Goal: Information Seeking & Learning: Learn about a topic

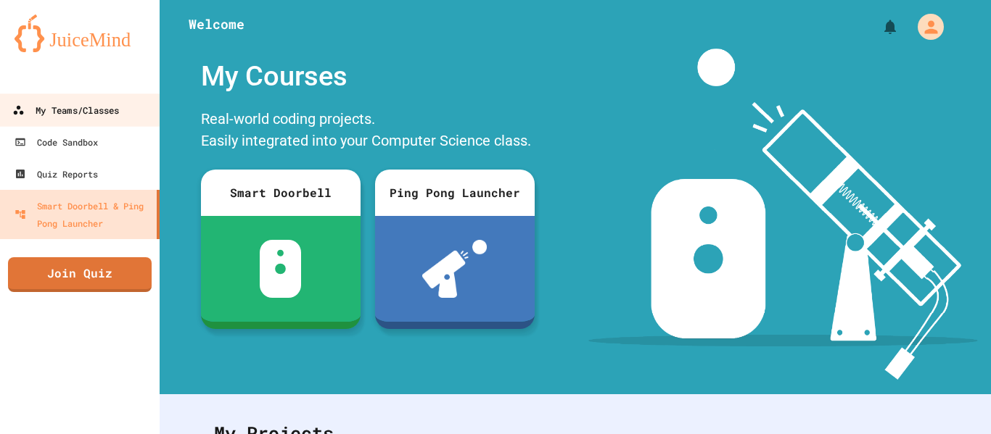
click at [119, 117] on div "My Teams/Classes" at bounding box center [65, 111] width 107 height 18
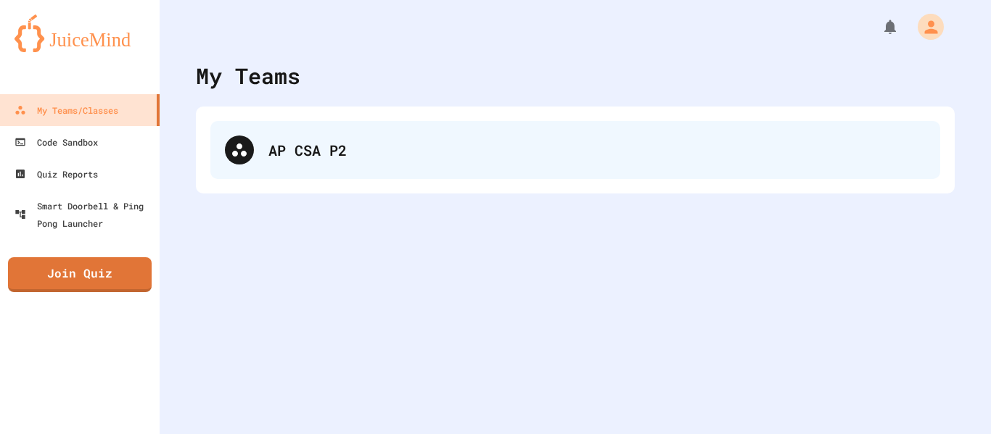
click at [294, 143] on div "AP CSA P2" at bounding box center [596, 150] width 657 height 22
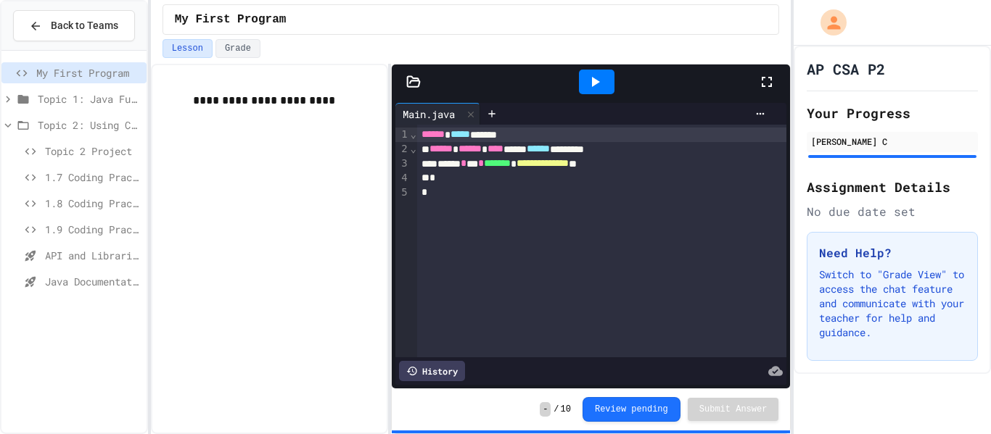
click at [70, 257] on span "API and Libraries - Topic 1.7" at bounding box center [93, 255] width 96 height 15
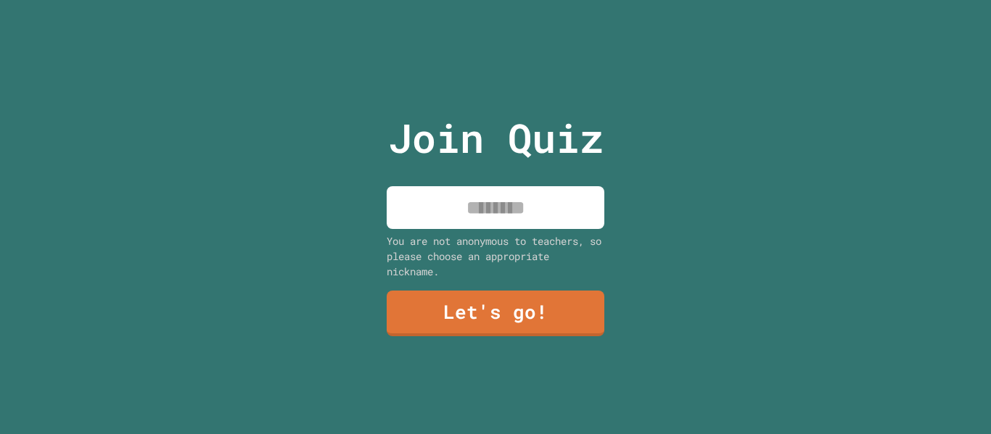
click at [489, 197] on input at bounding box center [495, 207] width 218 height 43
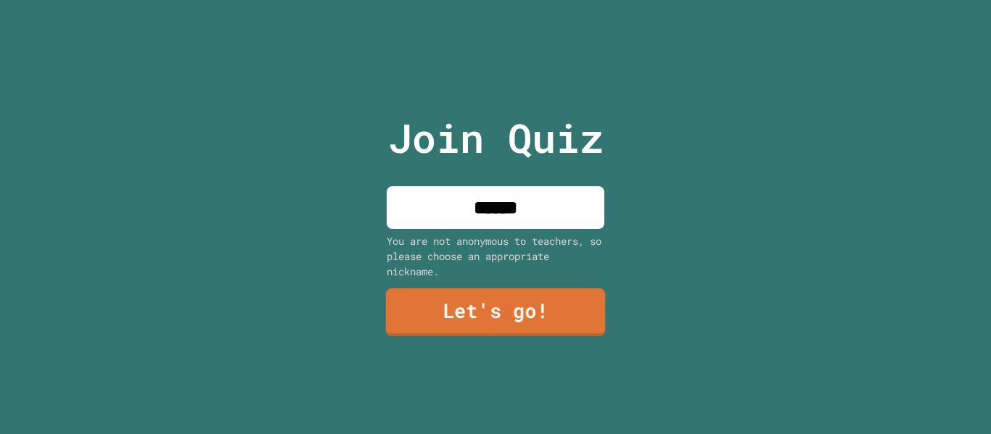
type input "******"
click at [450, 304] on link "Let's go!" at bounding box center [496, 313] width 220 height 48
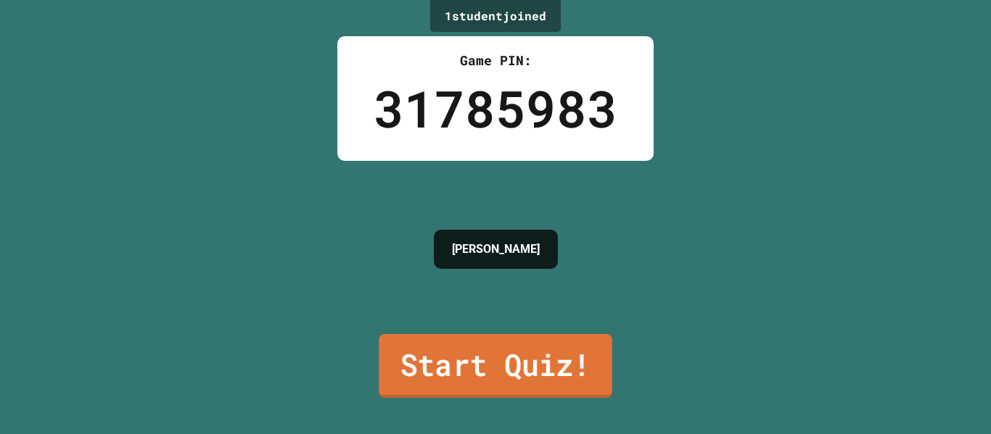
click at [489, 360] on link "Start Quiz!" at bounding box center [495, 366] width 233 height 64
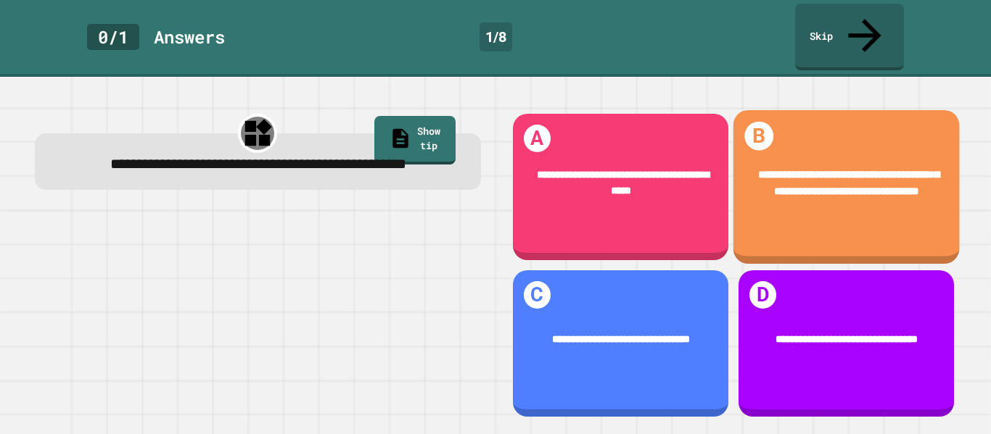
click at [859, 169] on span "**********" at bounding box center [848, 183] width 181 height 28
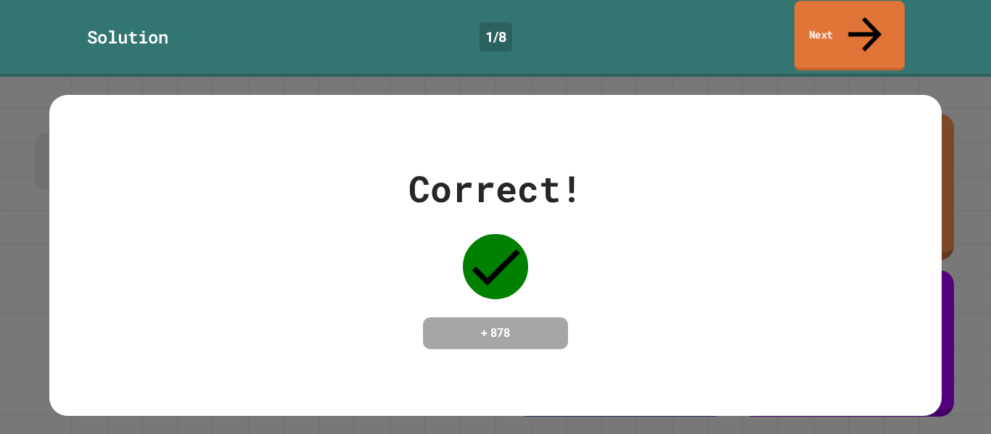
click at [867, 12] on icon at bounding box center [865, 34] width 50 height 51
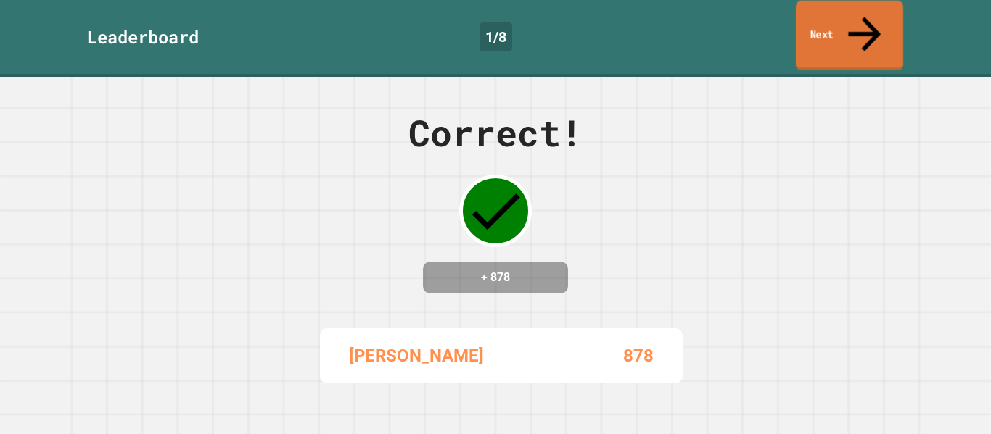
click at [867, 12] on icon at bounding box center [864, 33] width 49 height 51
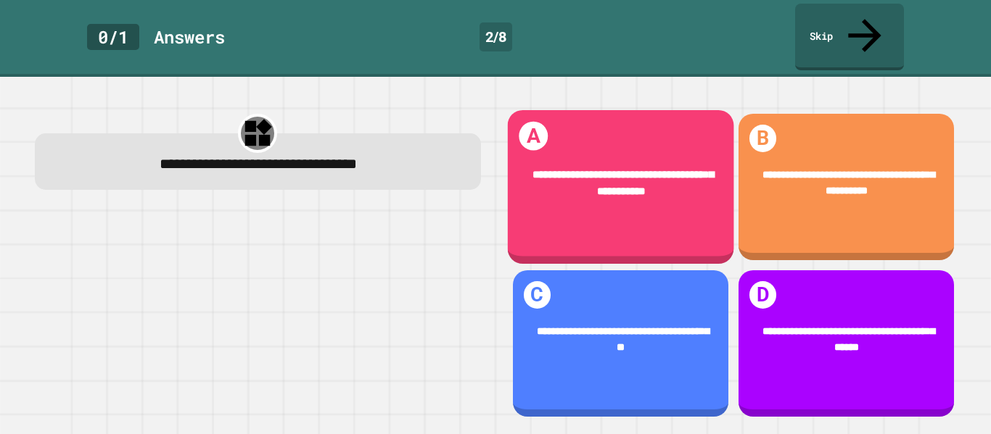
click at [618, 188] on div "**********" at bounding box center [620, 183] width 226 height 77
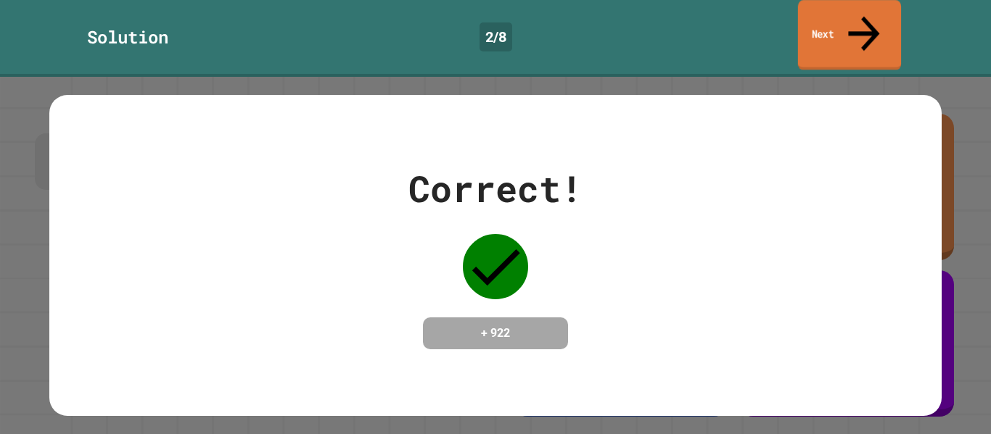
click at [833, 31] on link "Next" at bounding box center [849, 35] width 103 height 70
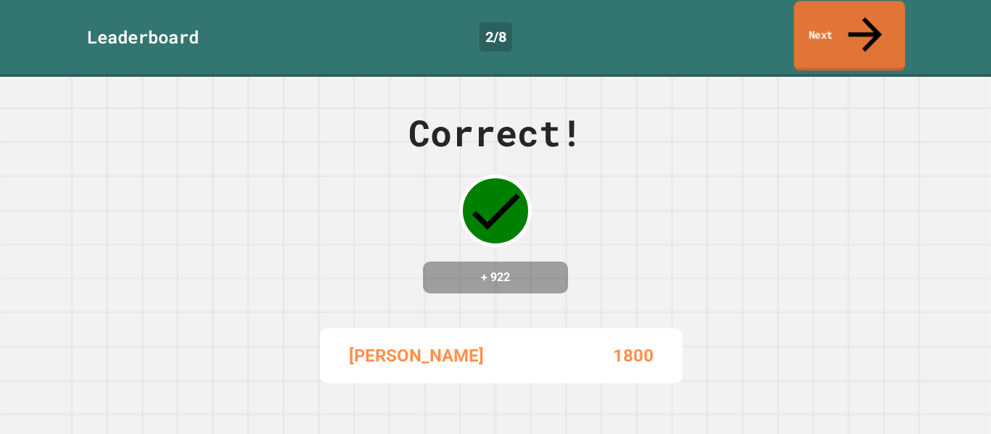
click at [876, 23] on link "Next" at bounding box center [848, 36] width 111 height 70
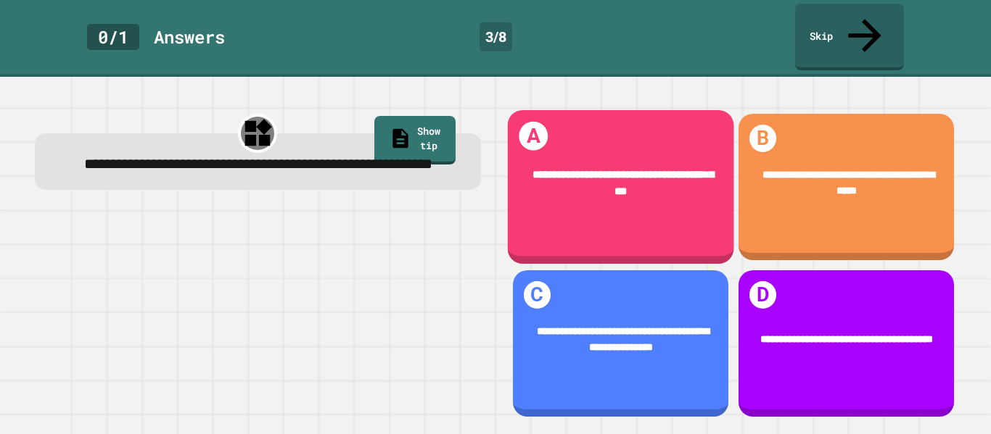
click at [541, 184] on div "**********" at bounding box center [620, 183] width 226 height 77
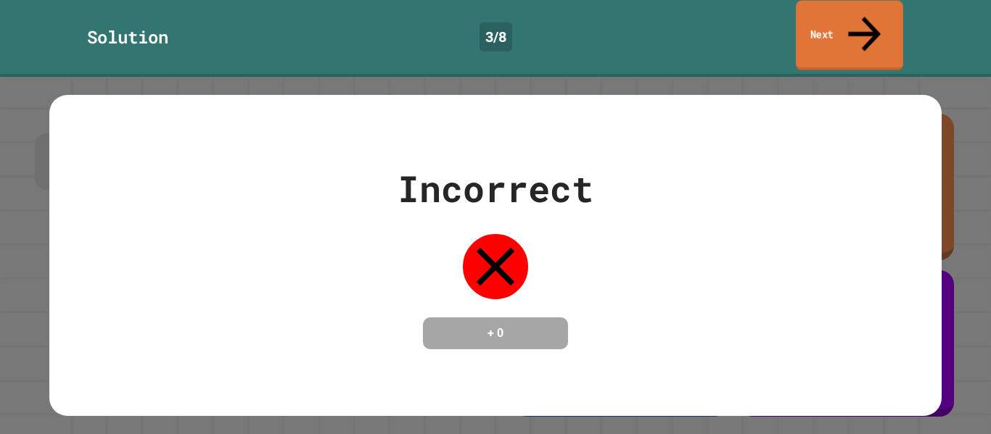
click at [814, 12] on link "Next" at bounding box center [848, 36] width 107 height 70
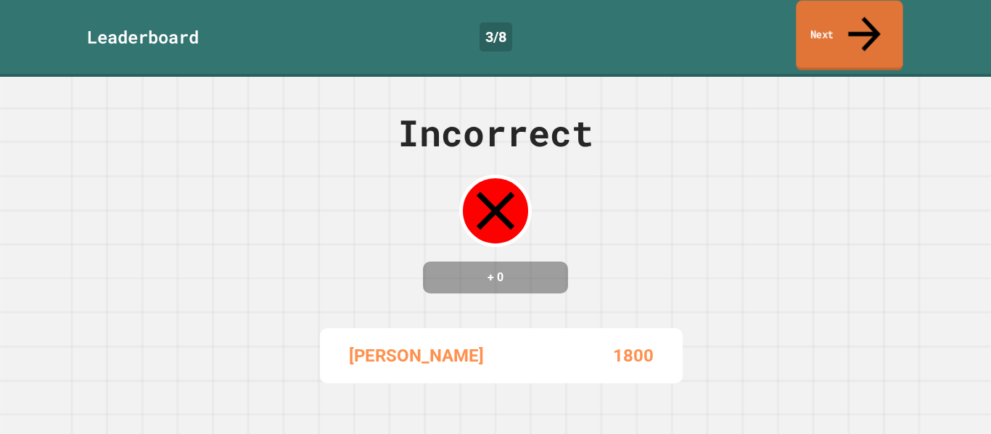
click at [814, 12] on link "Next" at bounding box center [848, 36] width 107 height 70
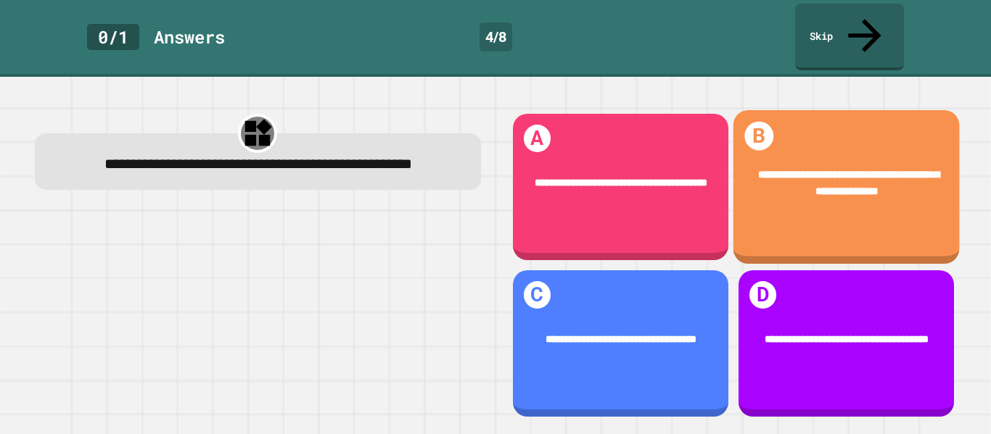
click at [808, 177] on div "**********" at bounding box center [845, 183] width 226 height 77
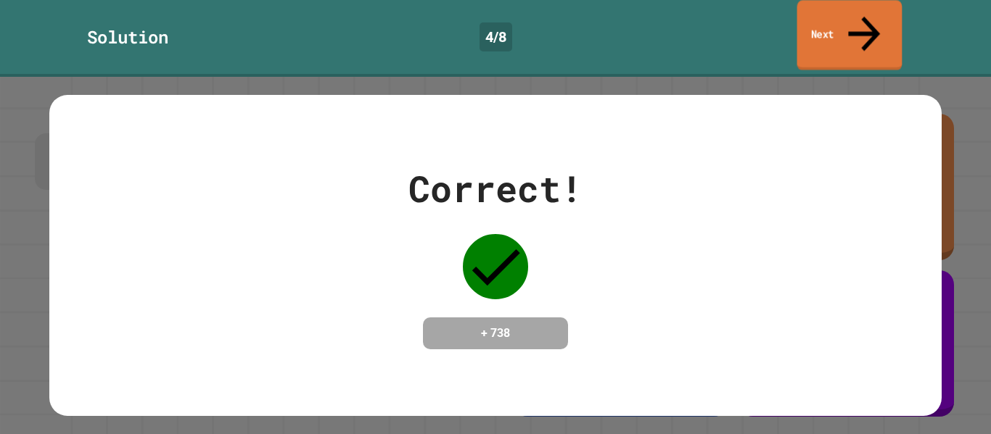
click at [834, 14] on link "Next" at bounding box center [849, 35] width 105 height 70
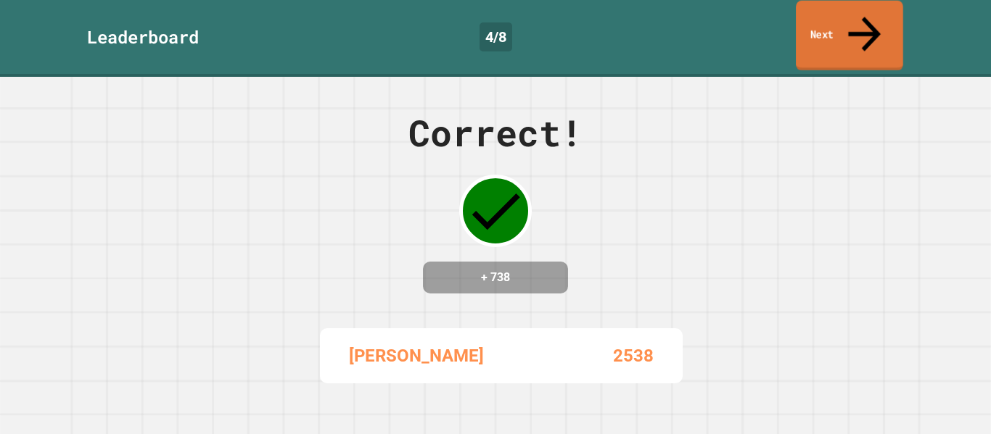
click at [851, 33] on link "Next" at bounding box center [848, 36] width 107 height 70
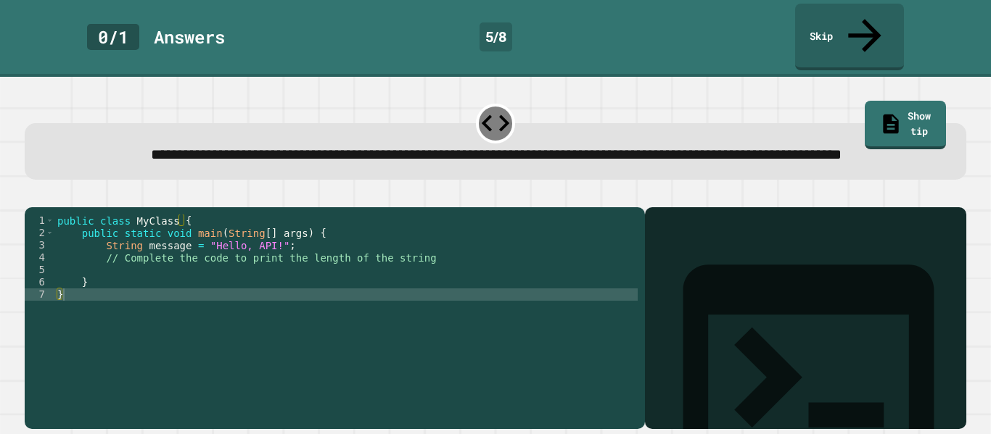
click at [436, 276] on div "public class MyClass { public static void main ( String [ ] args ) { String mes…" at bounding box center [345, 320] width 583 height 210
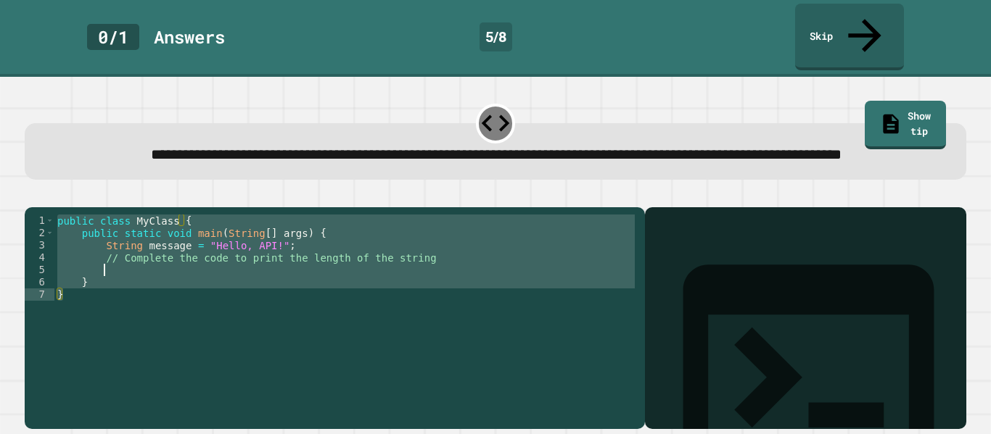
click at [433, 270] on div "public class MyClass { public static void main ( String [ ] args ) { String mes…" at bounding box center [345, 320] width 583 height 210
click at [433, 270] on div "public class MyClass { public static void main ( String [ ] args ) { String mes…" at bounding box center [345, 307] width 583 height 185
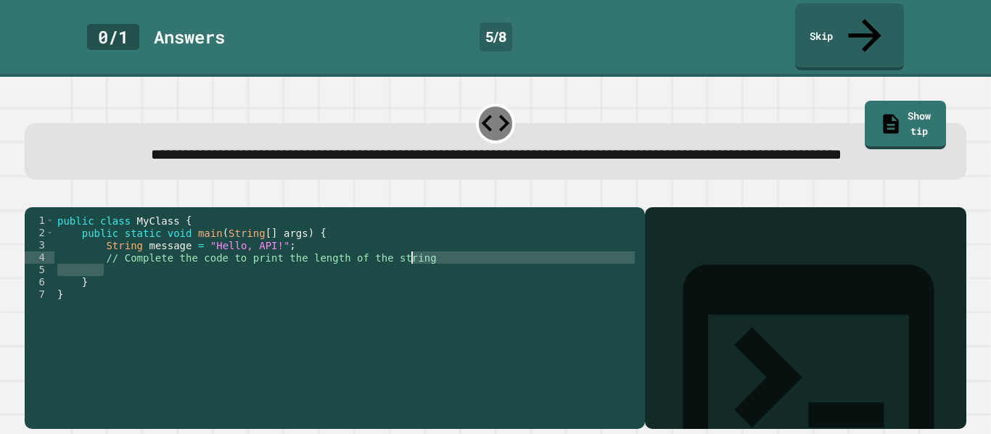
drag, startPoint x: 425, startPoint y: 276, endPoint x: 412, endPoint y: 273, distance: 13.4
click at [412, 273] on div "public class MyClass { public static void main ( String [ ] args ) { String mes…" at bounding box center [345, 320] width 583 height 210
click at [412, 273] on div "public class MyClass { public static void main ( String [ ] args ) { String mes…" at bounding box center [345, 307] width 583 height 185
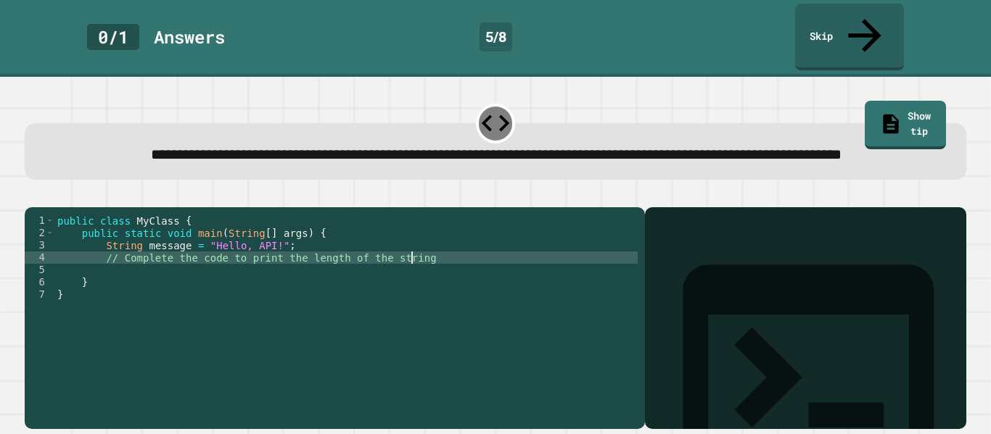
click at [421, 268] on div "public class MyClass { public static void main ( String [ ] args ) { String mes…" at bounding box center [345, 320] width 583 height 210
drag, startPoint x: 421, startPoint y: 268, endPoint x: 106, endPoint y: 272, distance: 315.5
click at [106, 272] on div "public class MyClass { public static void main ( String [ ] args ) { String mes…" at bounding box center [345, 320] width 583 height 210
type textarea "**********"
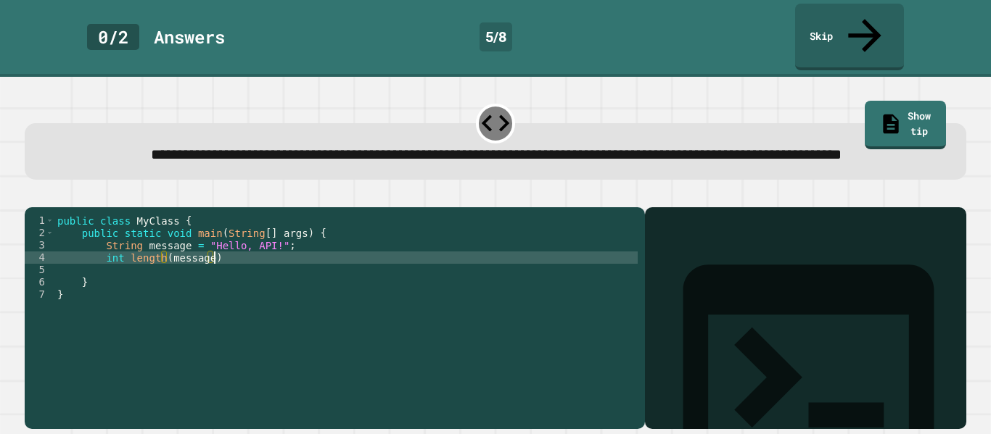
type textarea "**********"
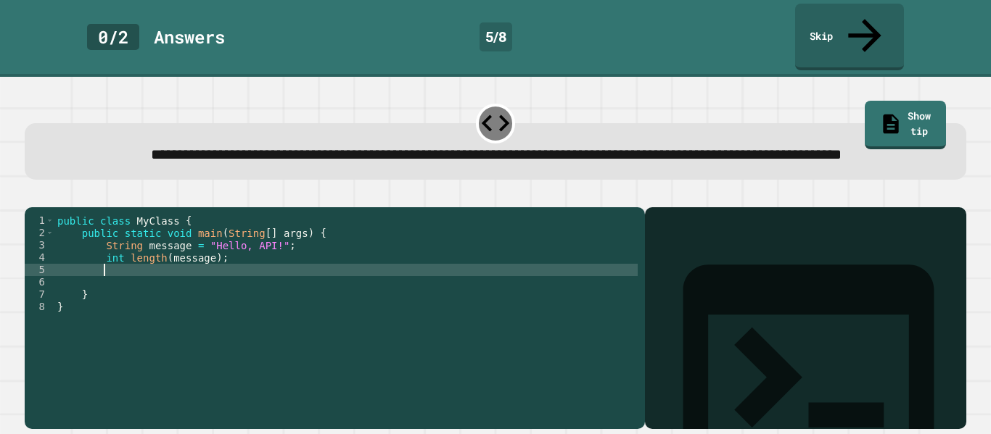
click at [32, 196] on icon "button" at bounding box center [32, 196] width 0 height 0
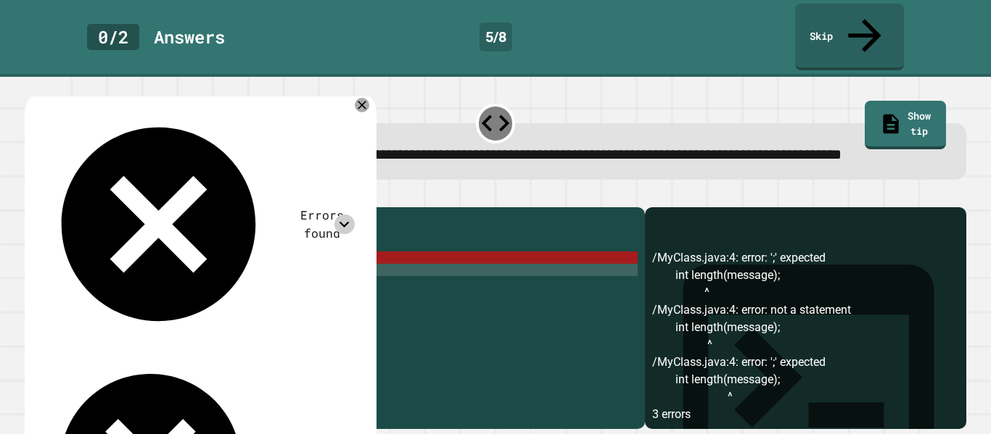
click at [339, 215] on icon at bounding box center [344, 225] width 20 height 20
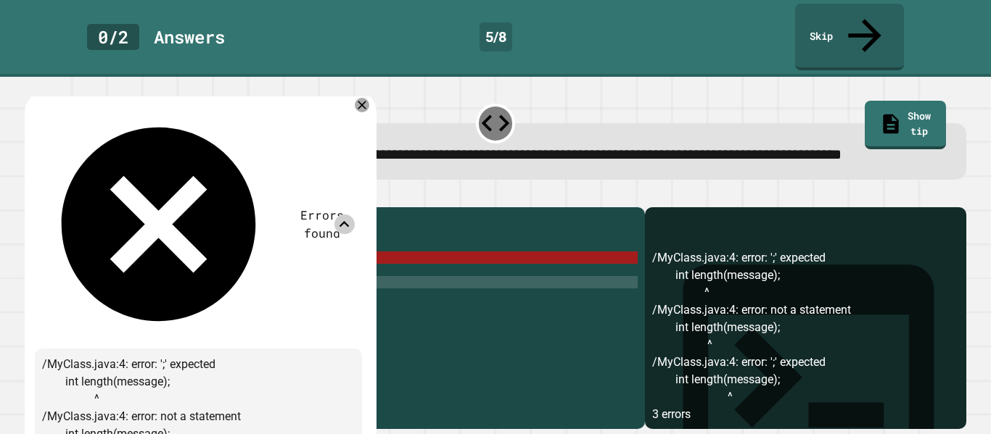
click at [471, 291] on div "public class MyClass { public static void main ( String [ ] args ) { String mes…" at bounding box center [345, 320] width 583 height 210
click at [365, 98] on icon at bounding box center [361, 104] width 17 height 17
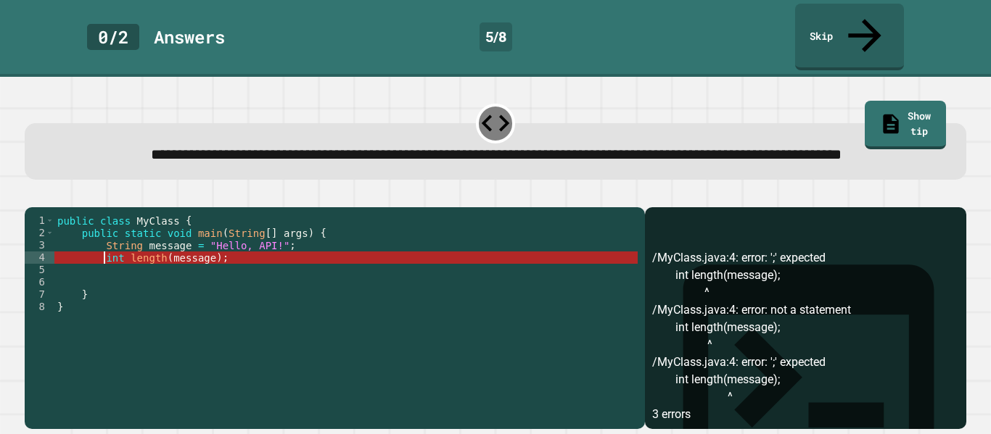
click at [102, 273] on div "public class MyClass { public static void main ( String [ ] args ) { String mes…" at bounding box center [345, 320] width 583 height 210
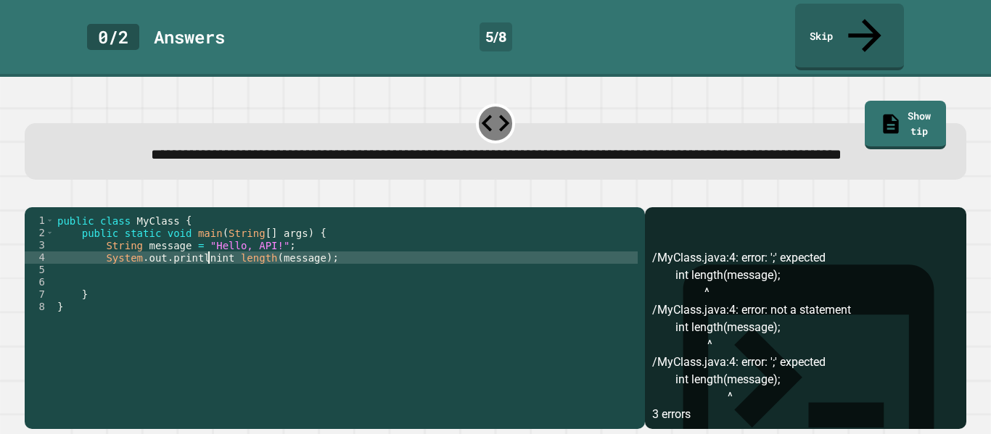
scroll to position [0, 20]
click at [347, 263] on div "public class MyClass { public static void main ( String [ ] args ) { String mes…" at bounding box center [345, 320] width 583 height 210
type textarea "**********"
click at [32, 196] on icon "button" at bounding box center [32, 196] width 0 height 0
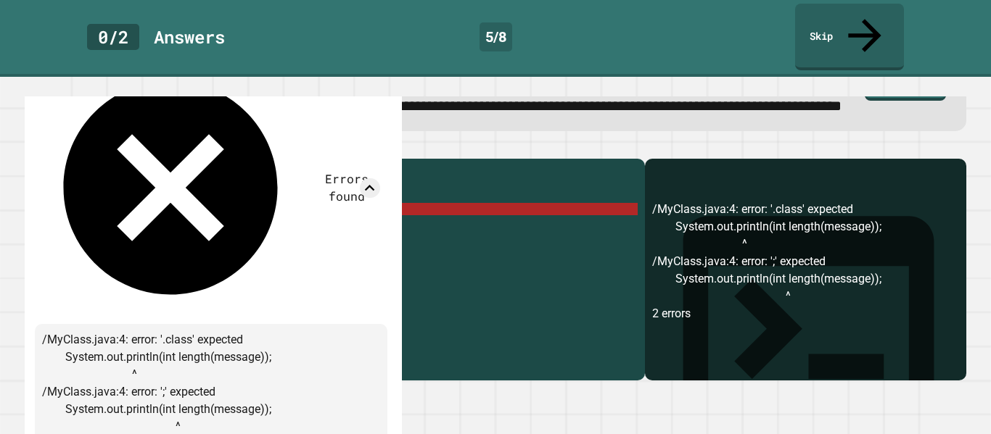
scroll to position [0, 0]
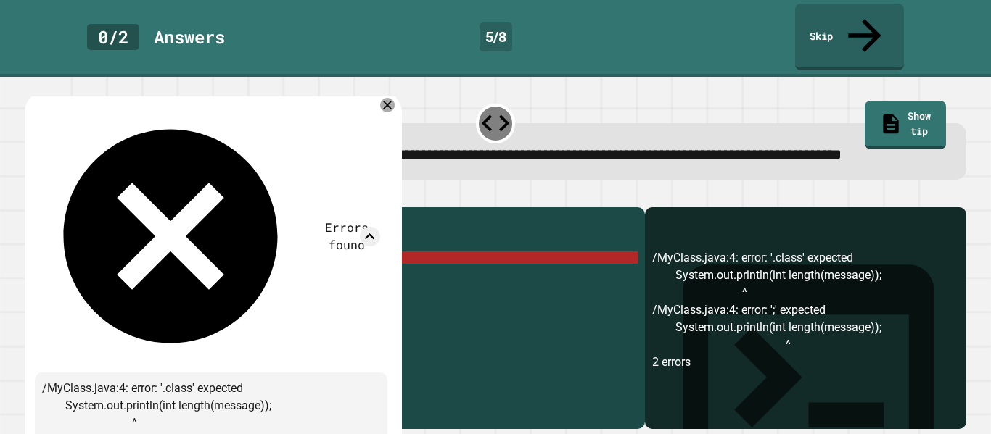
click at [489, 333] on div "public class MyClass { public static void main ( String [ ] args ) { String mes…" at bounding box center [345, 320] width 583 height 210
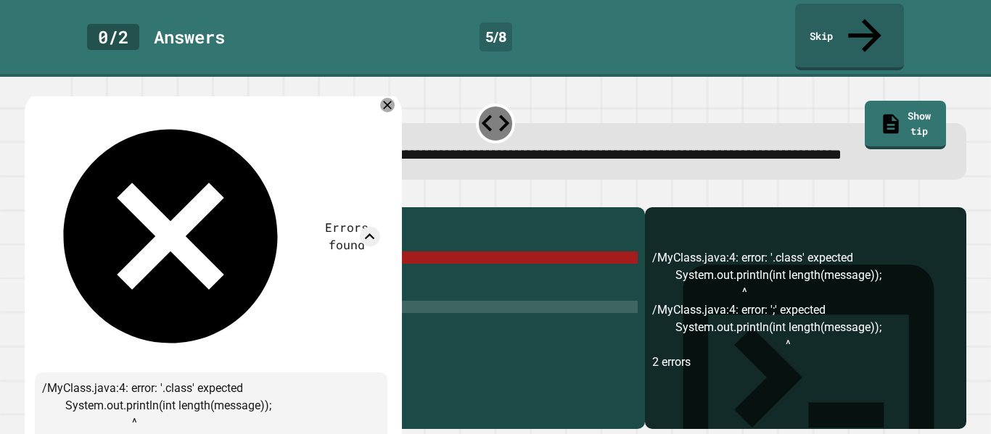
click at [489, 284] on div "public class MyClass { public static void main ( String [ ] args ) { String mes…" at bounding box center [345, 320] width 583 height 210
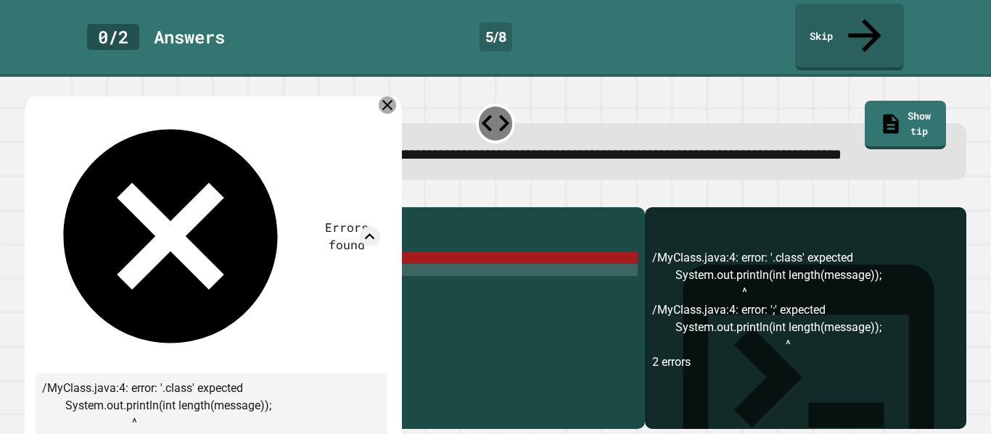
click at [392, 100] on icon at bounding box center [387, 105] width 10 height 10
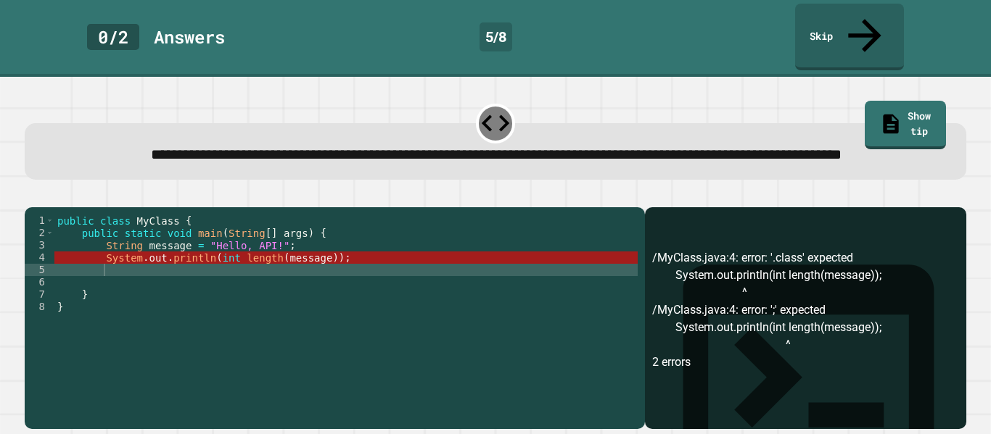
click at [281, 270] on div "public class MyClass { public static void main ( String [ ] args ) { String mes…" at bounding box center [345, 320] width 583 height 210
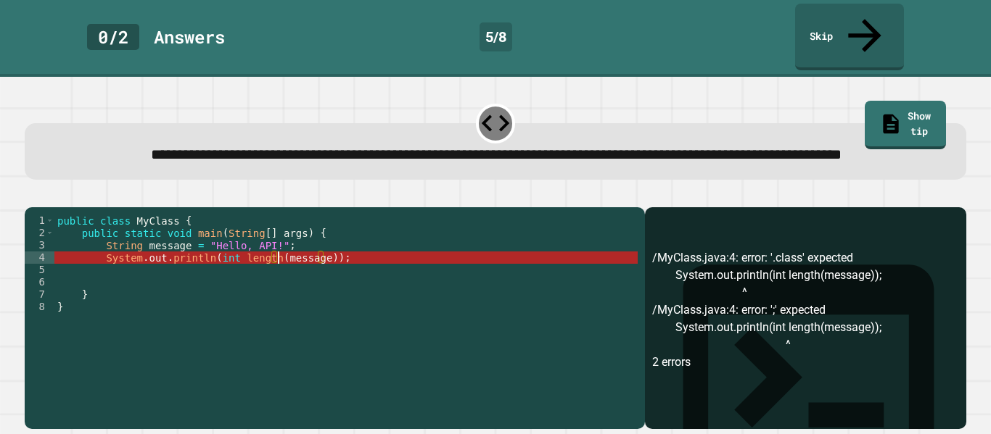
click at [371, 266] on div "public class MyClass { public static void main ( String [ ] args ) { String mes…" at bounding box center [345, 320] width 583 height 210
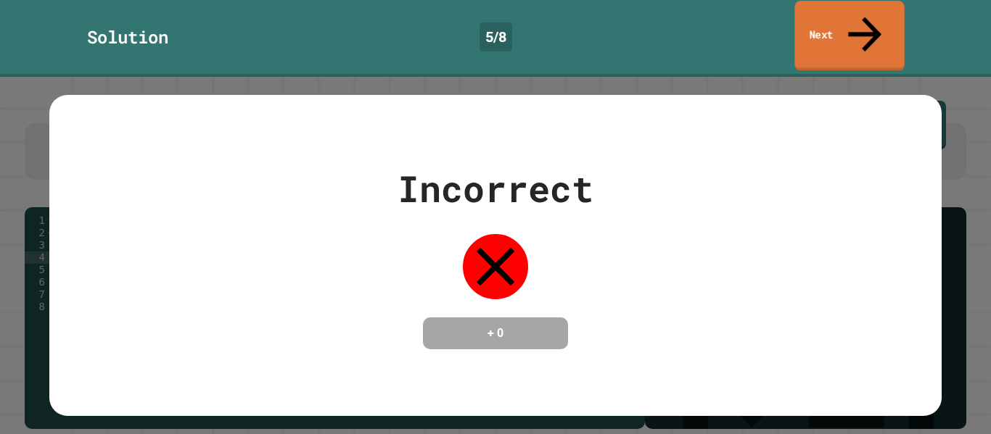
click at [842, 20] on link "Next" at bounding box center [848, 36] width 109 height 70
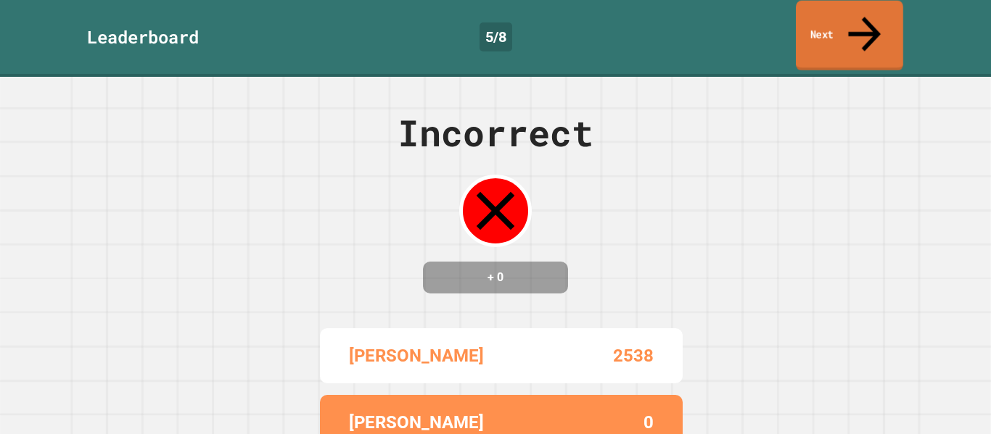
click at [842, 20] on link "Next" at bounding box center [848, 36] width 107 height 70
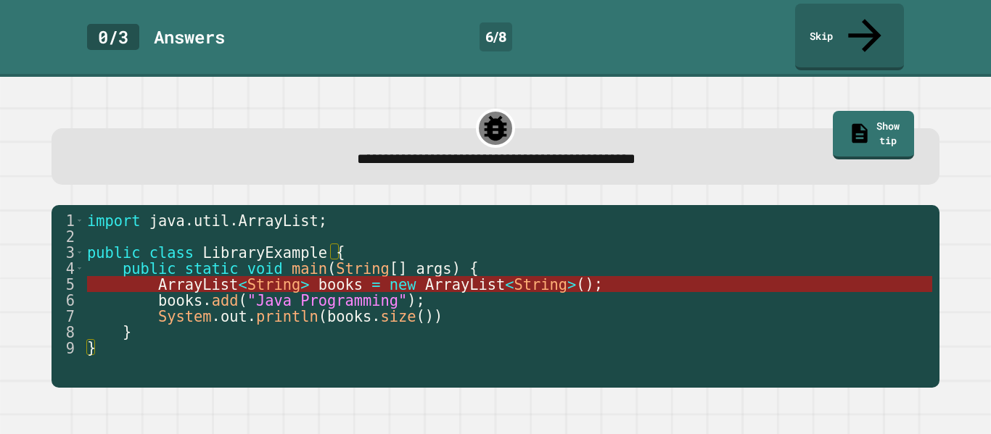
click at [425, 276] on span "ArrayList" at bounding box center [465, 284] width 80 height 17
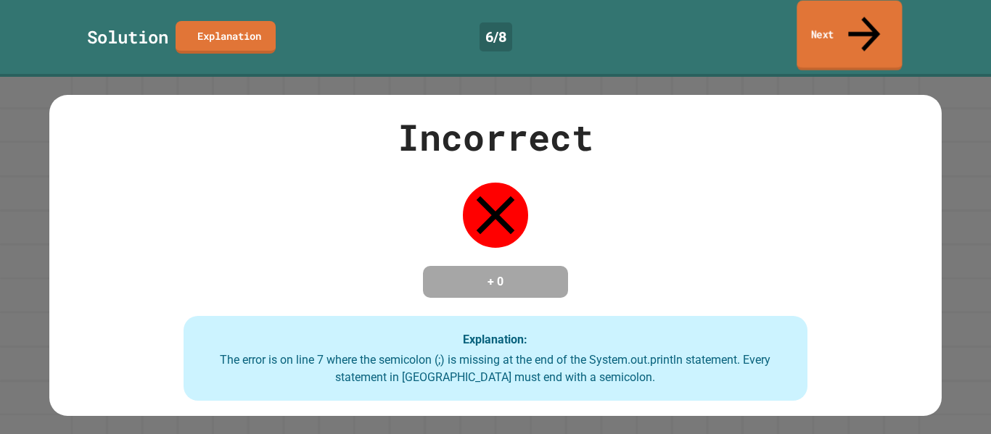
click at [877, 5] on link "Next" at bounding box center [848, 36] width 105 height 70
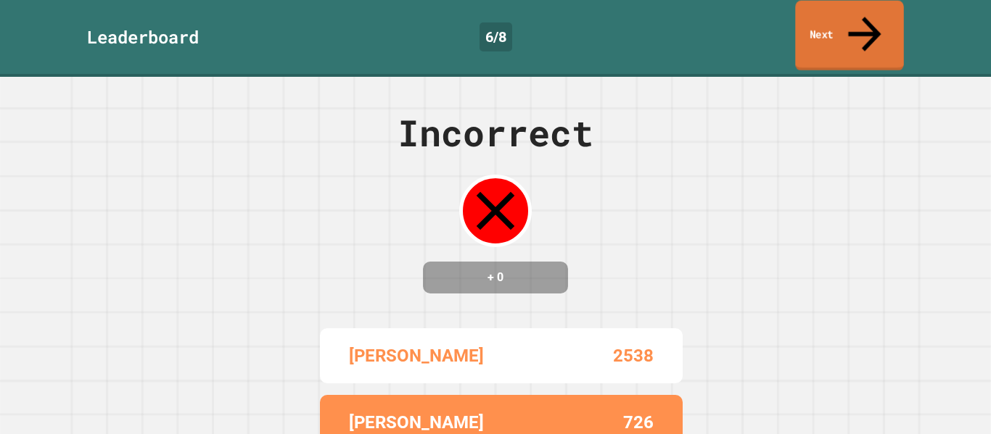
click at [877, 5] on link "Next" at bounding box center [849, 36] width 108 height 70
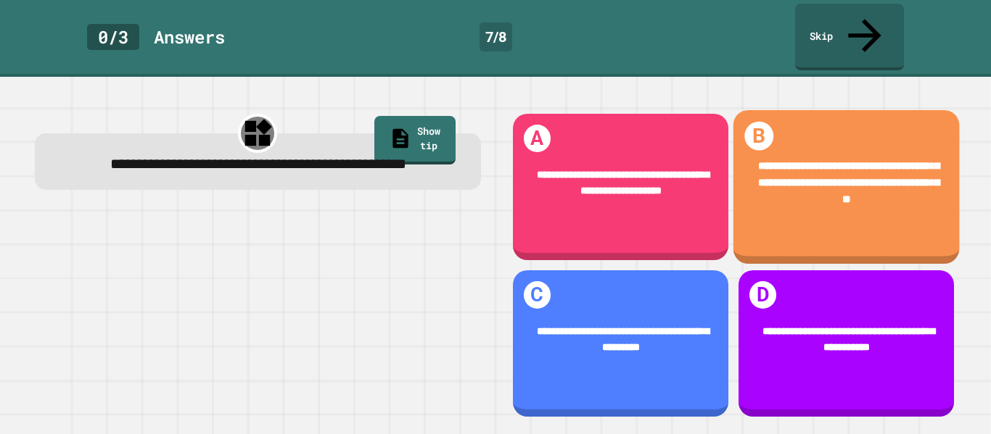
click at [871, 178] on div "**********" at bounding box center [846, 183] width 183 height 50
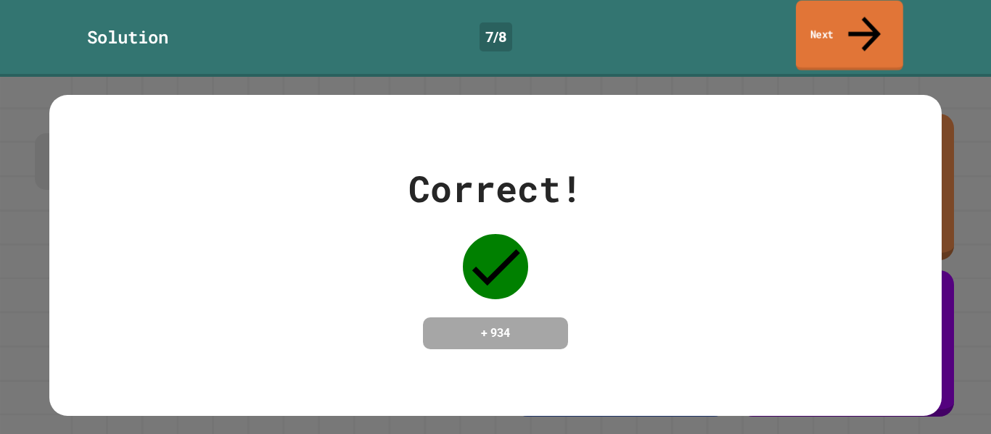
click at [845, 12] on link "Next" at bounding box center [848, 36] width 107 height 70
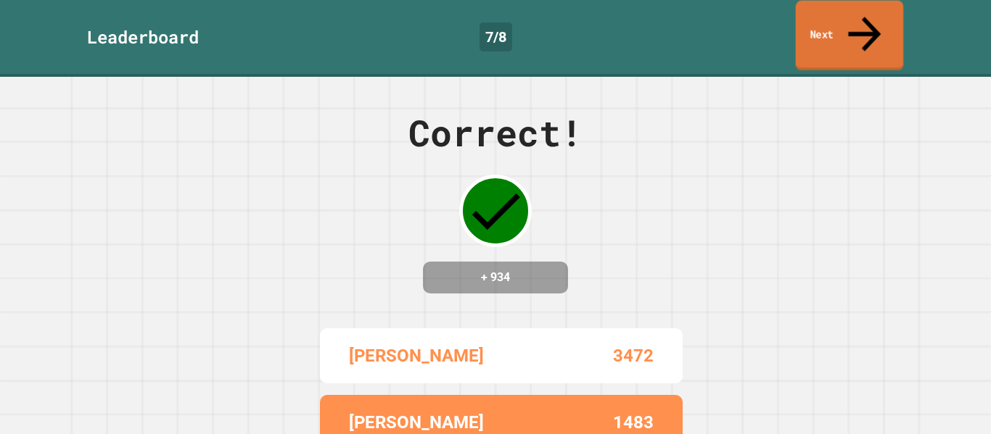
click at [845, 12] on link "Next" at bounding box center [849, 36] width 108 height 70
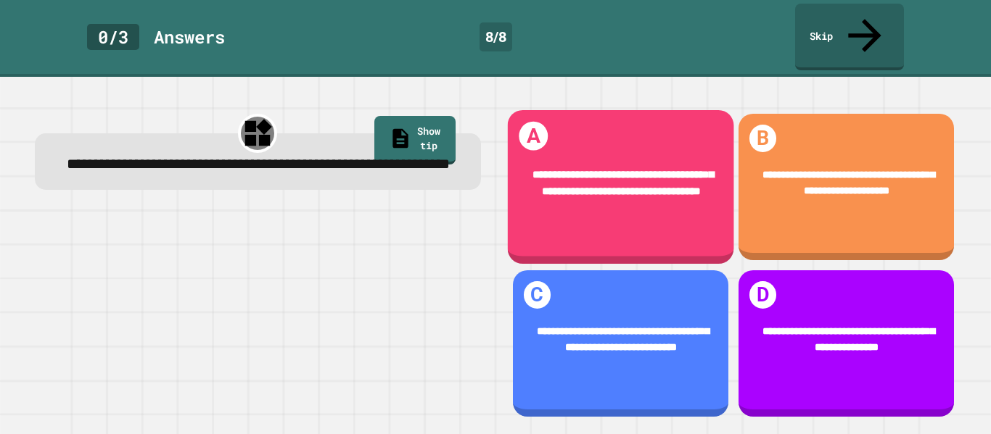
click at [573, 174] on div "**********" at bounding box center [620, 183] width 183 height 33
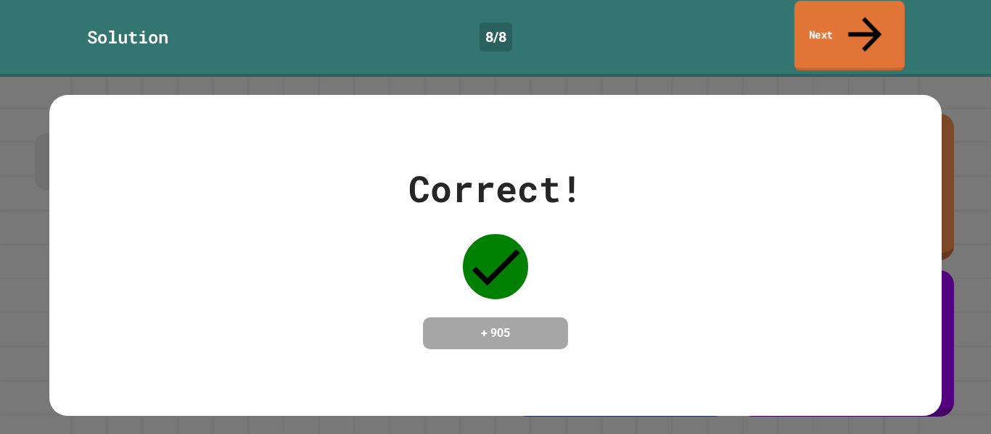
click at [872, 28] on link "Next" at bounding box center [849, 36] width 110 height 70
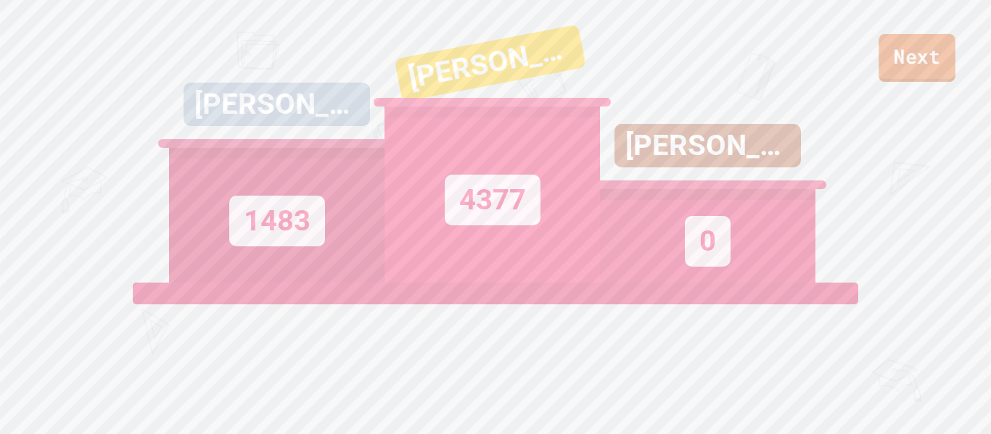
click at [897, 75] on link "Next" at bounding box center [916, 58] width 77 height 48
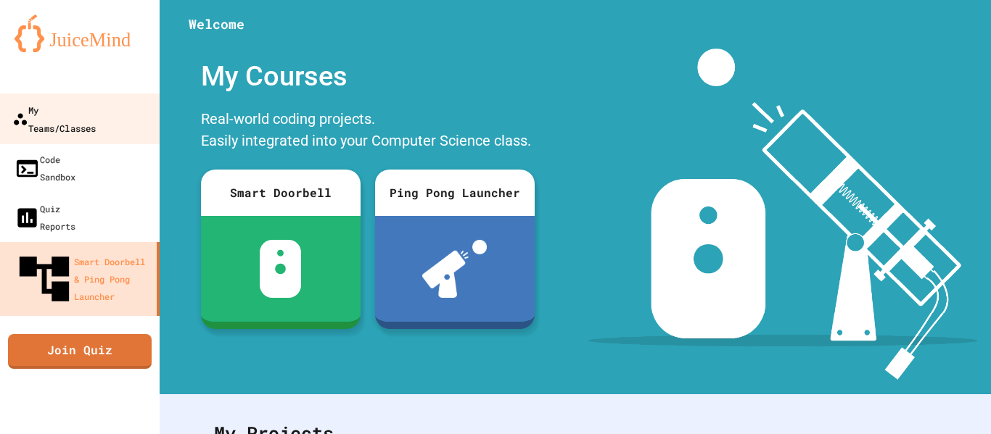
click at [65, 109] on div "My Teams/Classes" at bounding box center [53, 119] width 83 height 36
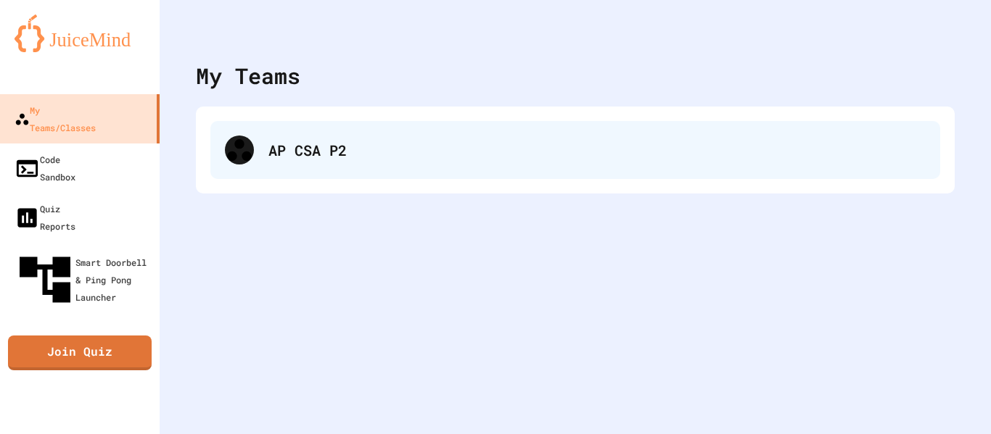
click at [408, 157] on div "AP CSA P2" at bounding box center [596, 150] width 657 height 22
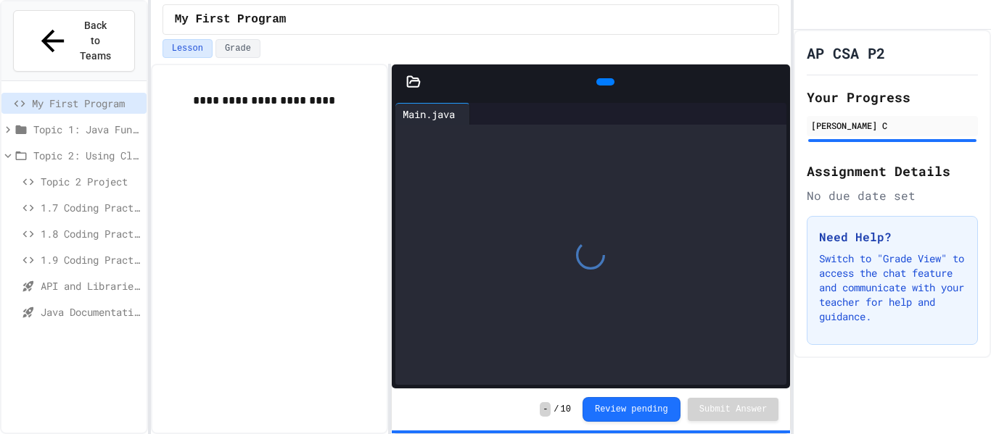
click at [80, 305] on span "Java Documentation with Comments - Topic 1.8" at bounding box center [91, 312] width 100 height 15
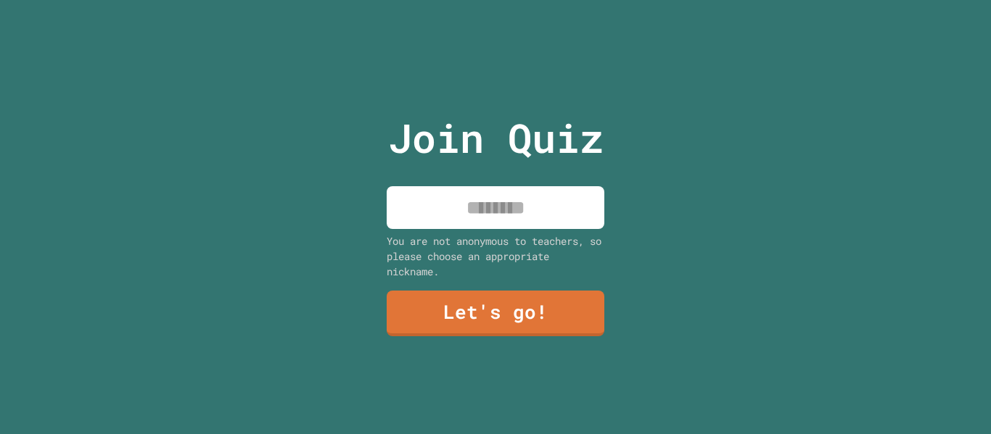
click at [452, 212] on input at bounding box center [495, 207] width 218 height 43
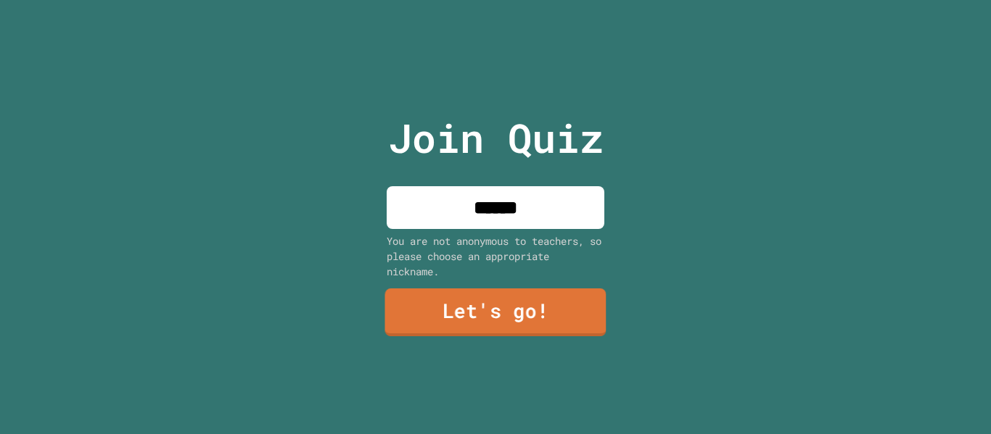
type input "******"
click at [402, 300] on link "Let's go!" at bounding box center [494, 313] width 221 height 48
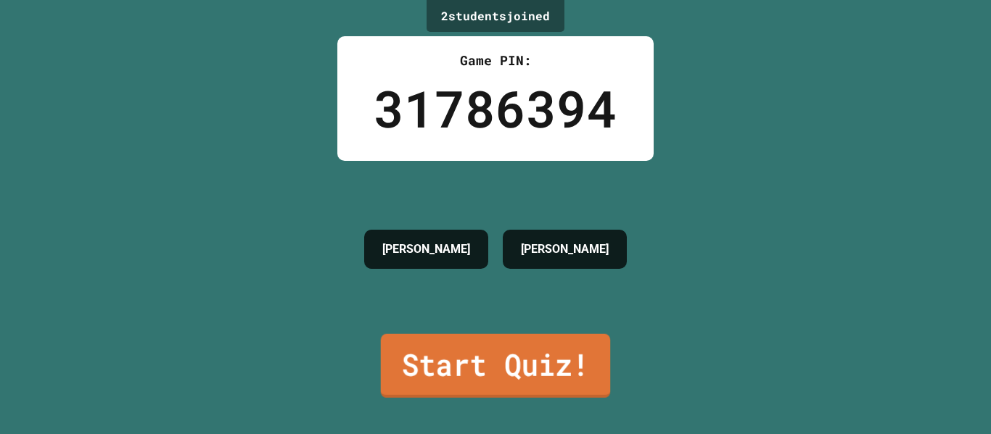
click at [427, 354] on link "Start Quiz!" at bounding box center [496, 366] width 230 height 64
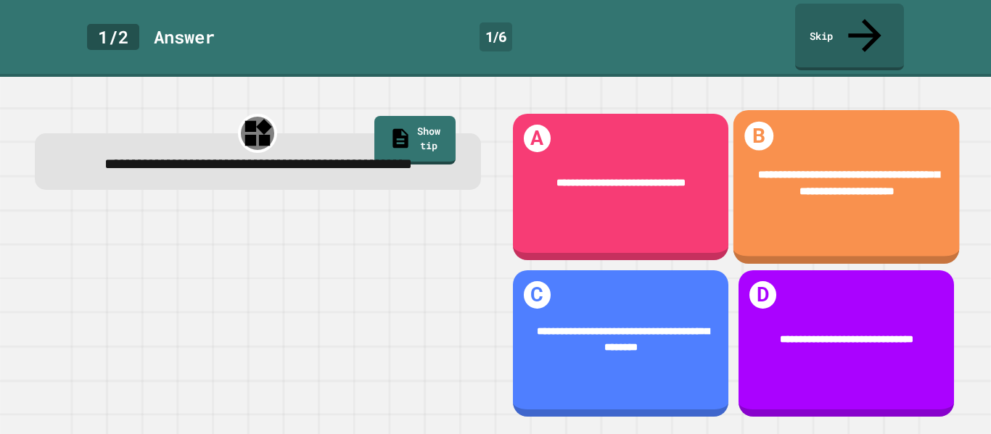
click at [833, 192] on div "**********" at bounding box center [845, 183] width 226 height 77
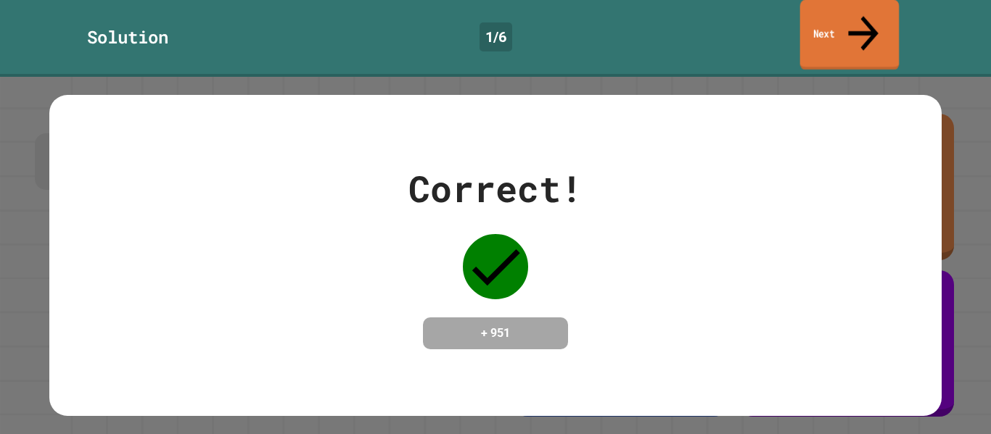
click at [819, 18] on link "Next" at bounding box center [849, 35] width 99 height 70
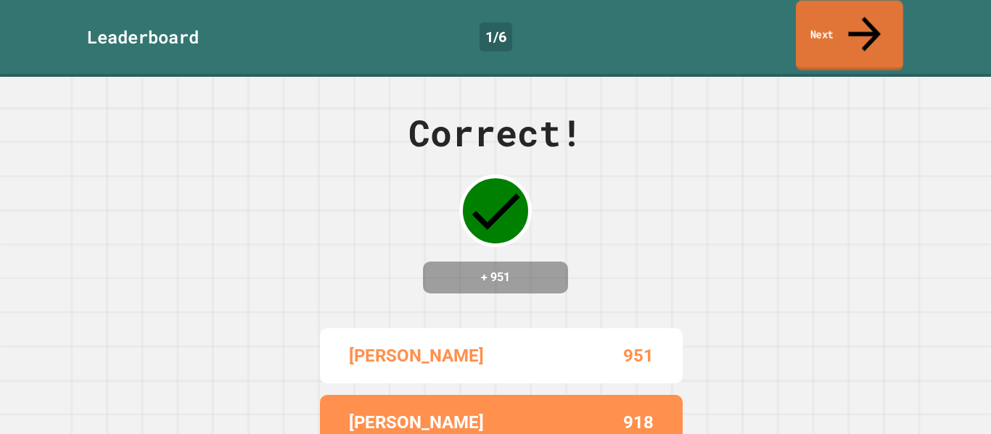
click at [819, 19] on link "Next" at bounding box center [848, 36] width 107 height 70
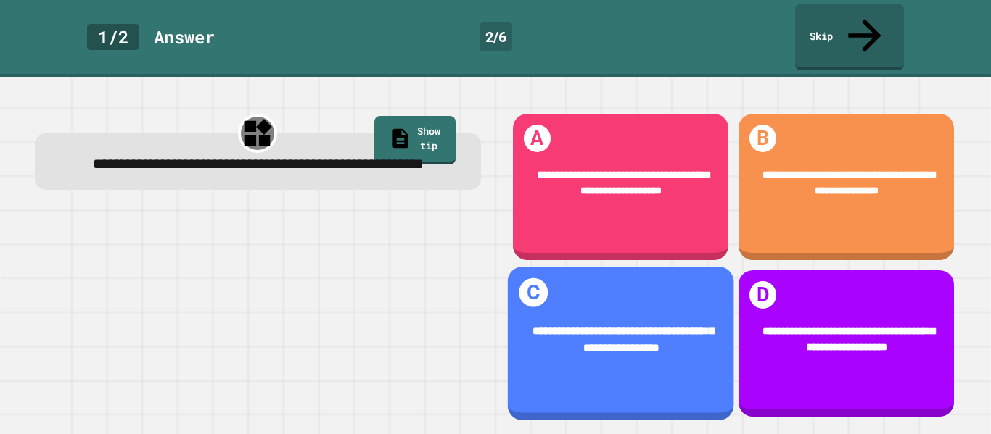
click at [687, 284] on div "**********" at bounding box center [620, 344] width 226 height 154
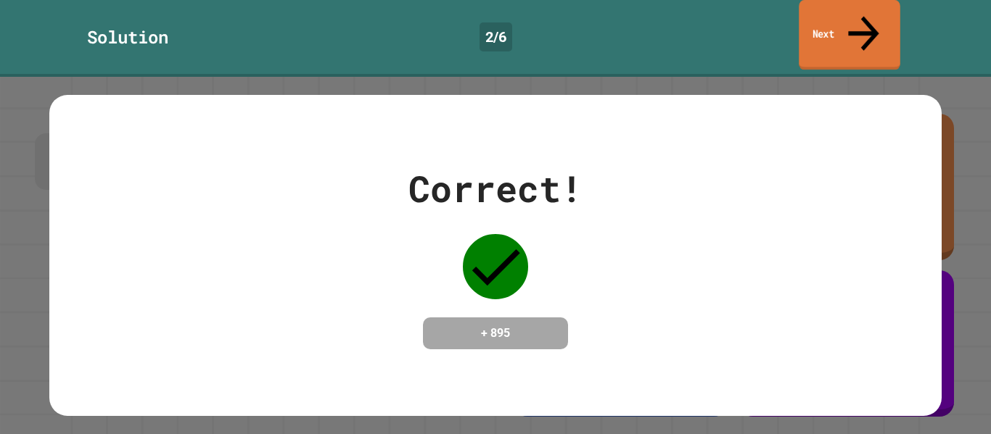
click at [845, 26] on link "Next" at bounding box center [848, 35] width 101 height 70
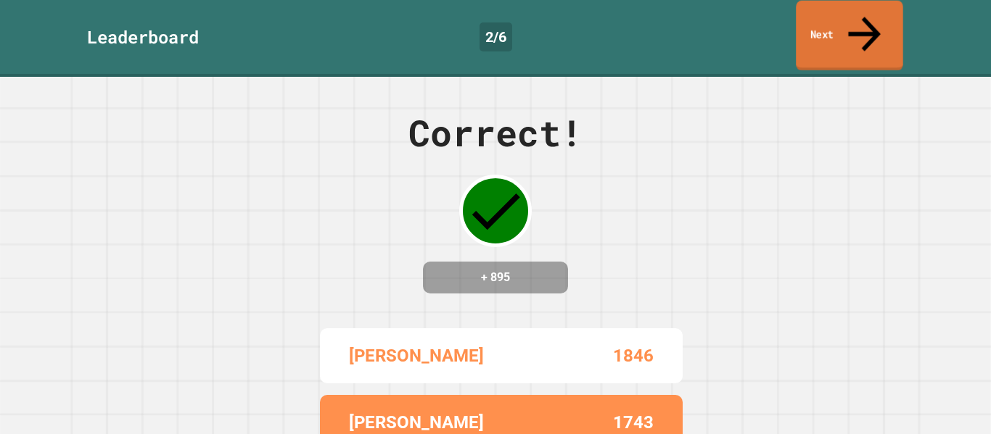
click at [845, 26] on link "Next" at bounding box center [848, 36] width 107 height 70
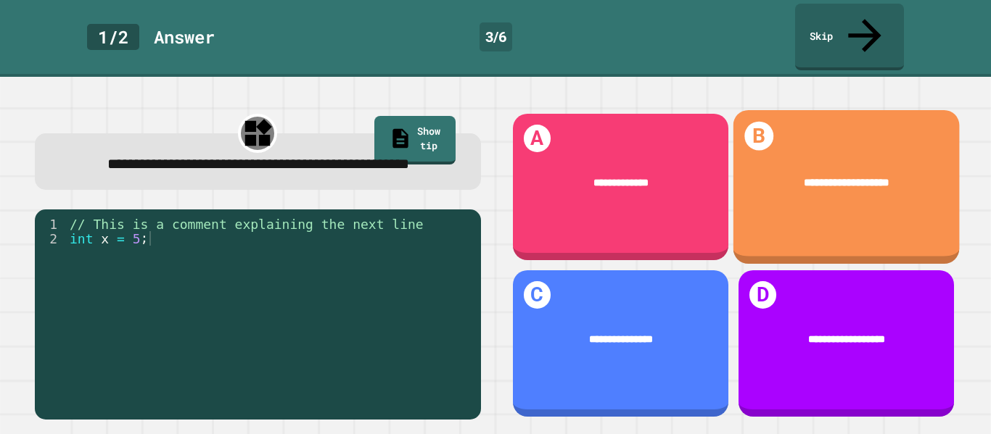
click at [873, 177] on span "**********" at bounding box center [846, 182] width 86 height 11
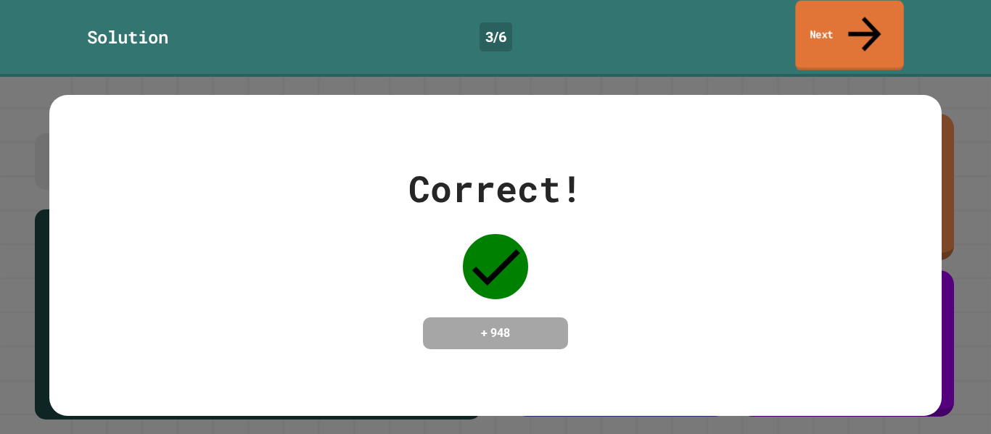
click at [809, 13] on link "Next" at bounding box center [849, 36] width 108 height 70
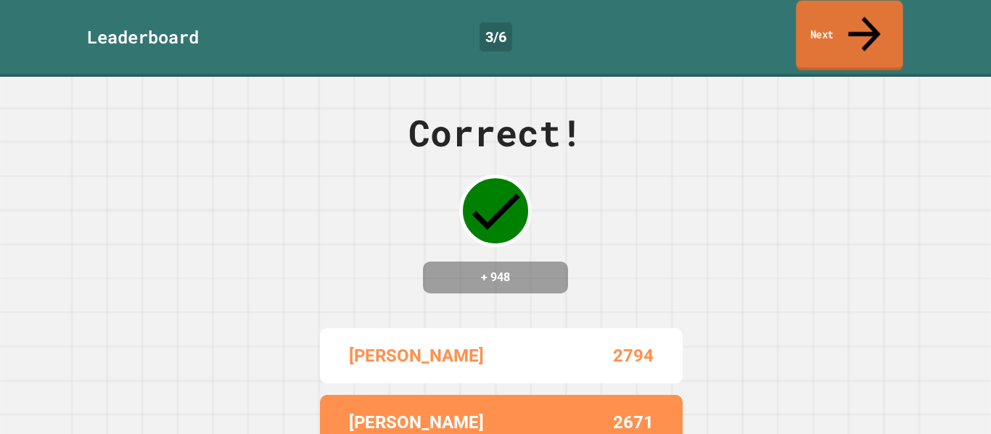
click at [809, 13] on link "Next" at bounding box center [848, 36] width 107 height 70
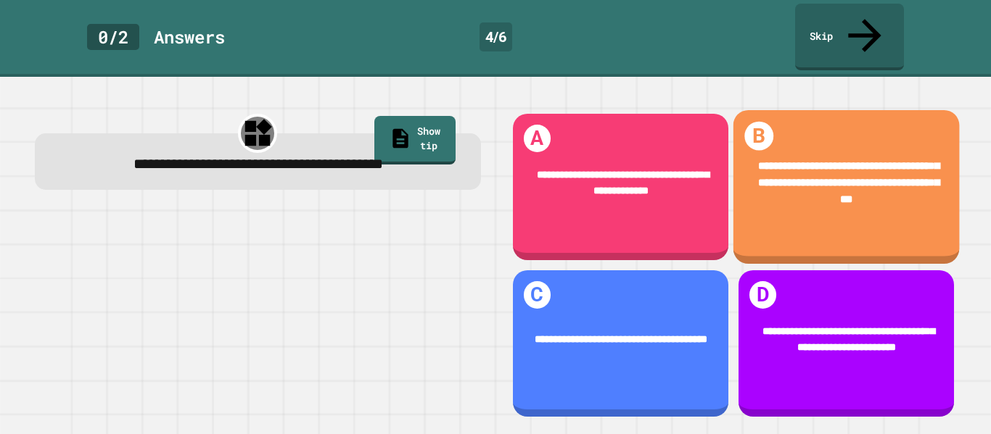
click at [896, 191] on div "**********" at bounding box center [845, 184] width 226 height 94
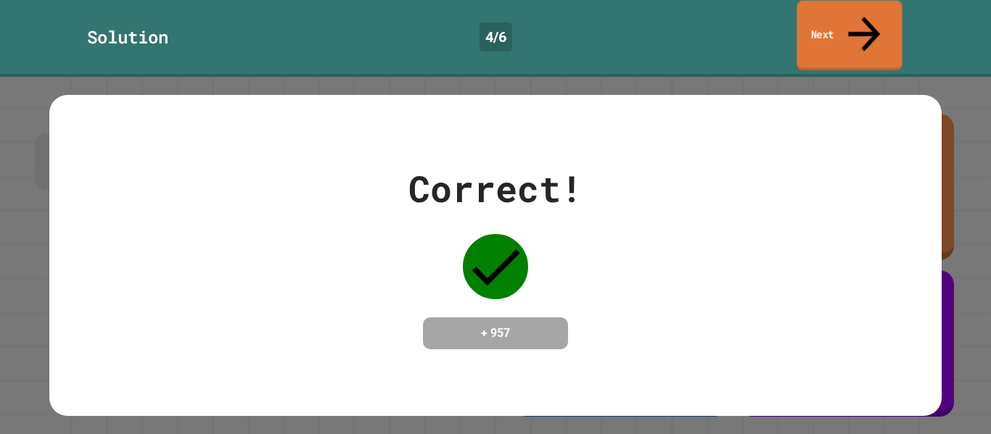
click at [835, 26] on link "Next" at bounding box center [848, 36] width 105 height 70
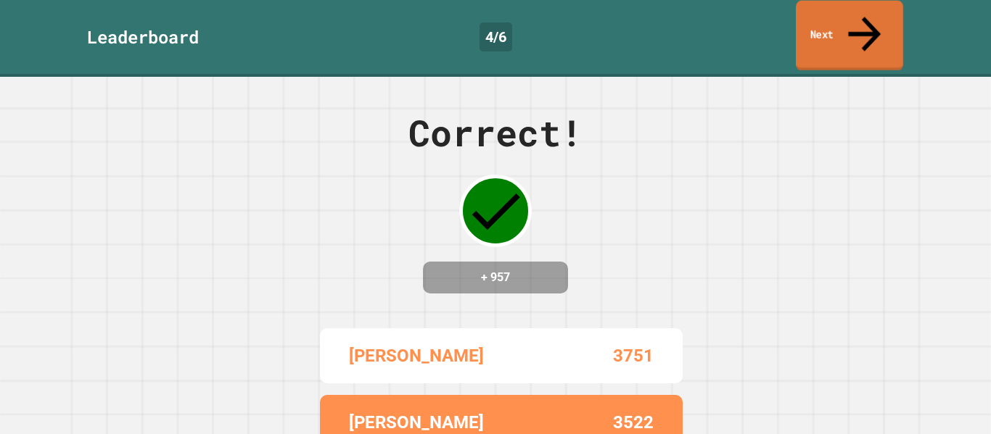
click at [807, 23] on link "Next" at bounding box center [848, 36] width 107 height 70
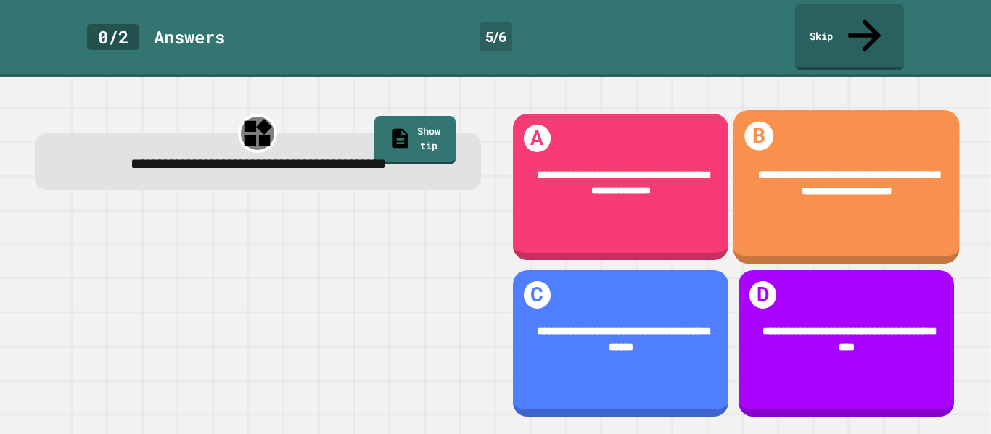
click at [872, 169] on span "**********" at bounding box center [848, 183] width 181 height 28
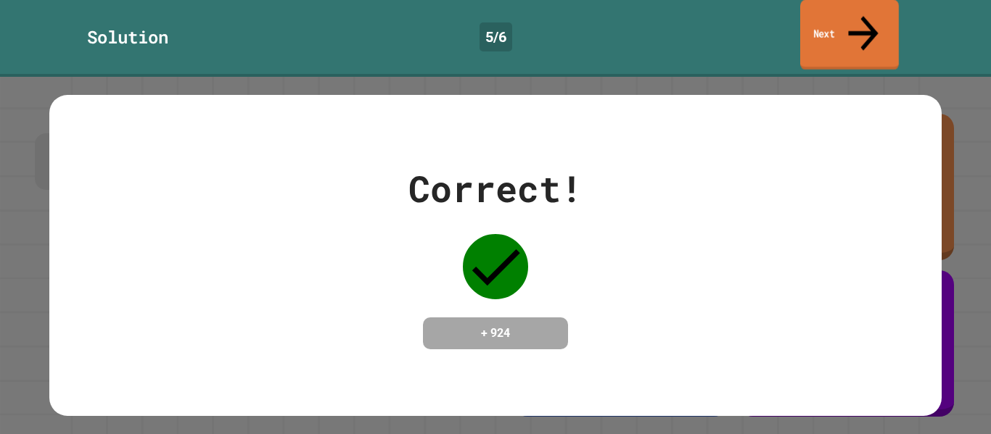
click at [823, 19] on link "Next" at bounding box center [849, 35] width 99 height 70
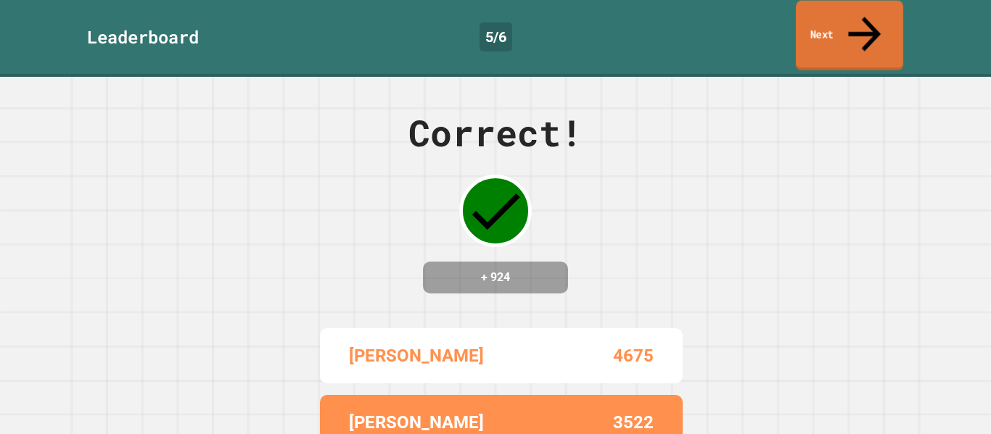
click at [823, 19] on link "Next" at bounding box center [848, 36] width 107 height 70
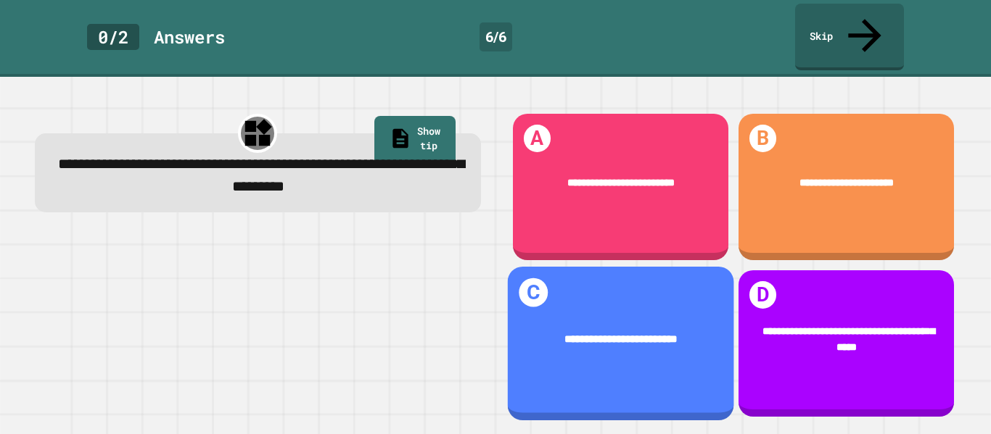
click at [601, 341] on div "**********" at bounding box center [620, 339] width 226 height 59
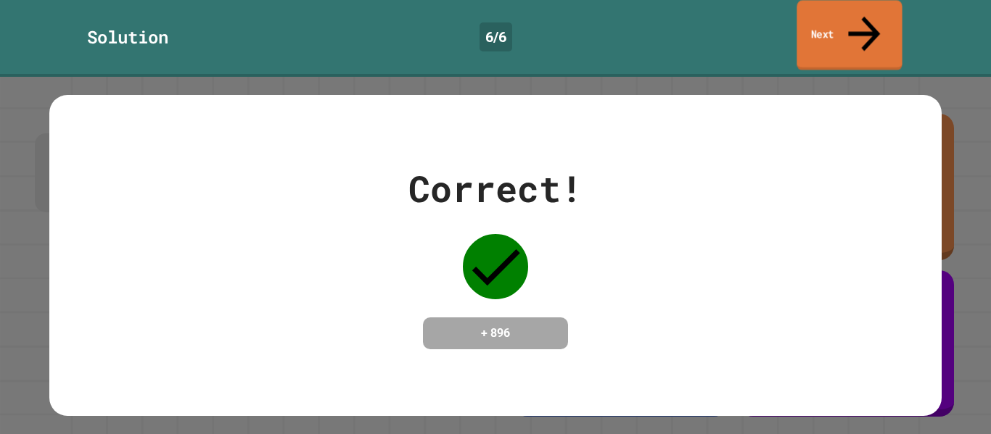
click at [848, 17] on link "Next" at bounding box center [848, 35] width 105 height 70
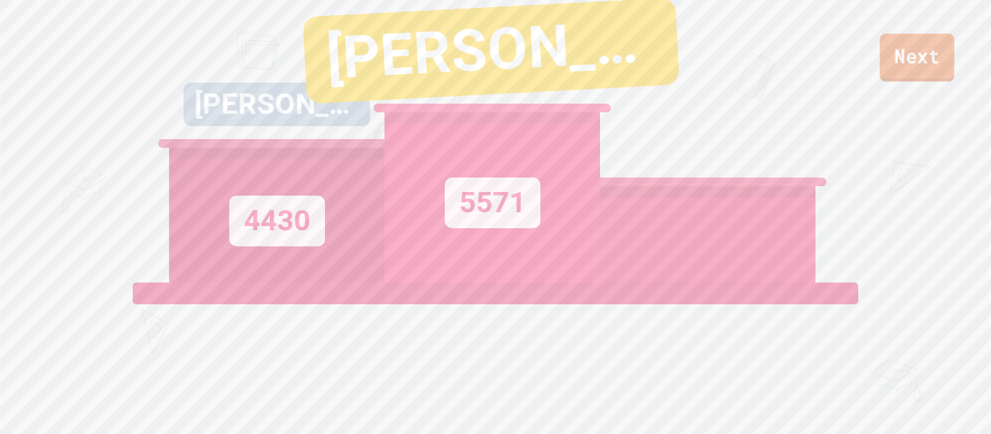
click at [938, 50] on link "Next" at bounding box center [917, 57] width 75 height 48
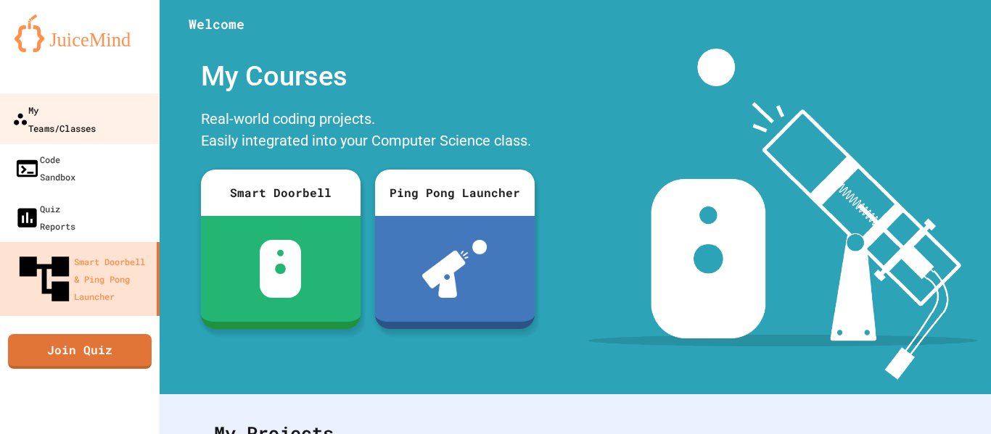
click at [103, 120] on link "My Teams/Classes" at bounding box center [80, 119] width 165 height 51
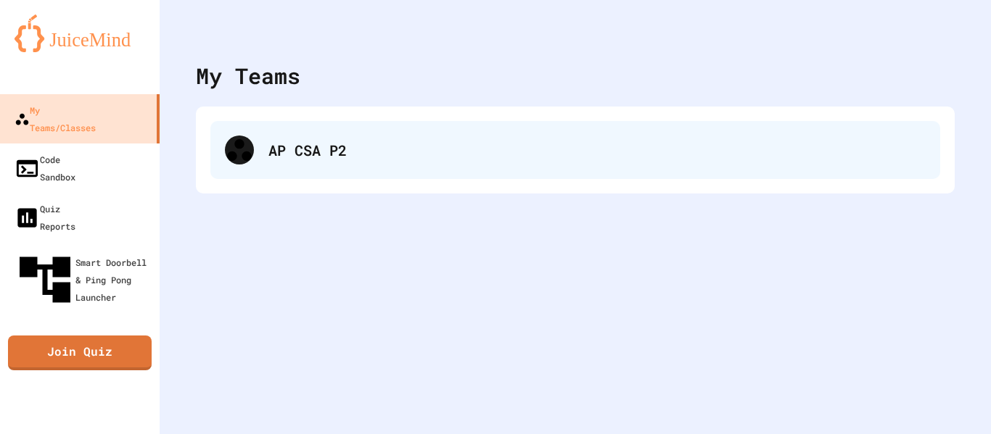
click at [313, 158] on div "AP CSA P2" at bounding box center [596, 150] width 657 height 22
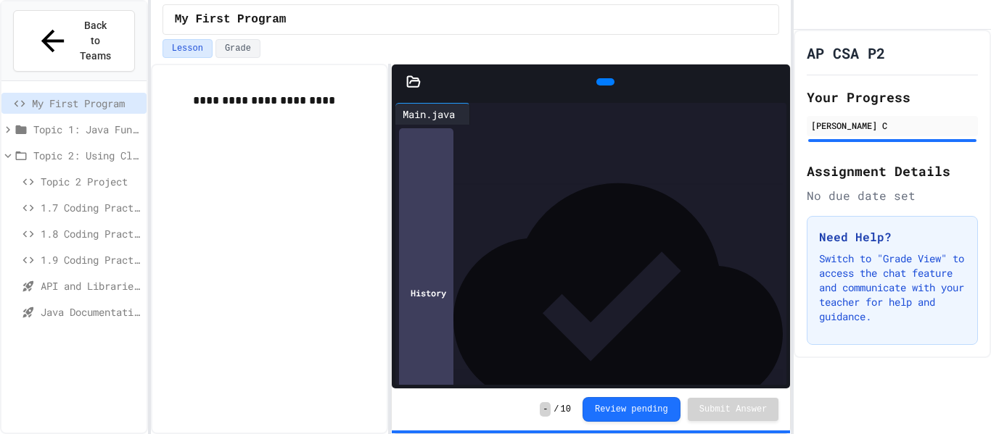
click at [107, 252] on span "1.9 Coding Practice" at bounding box center [91, 259] width 100 height 15
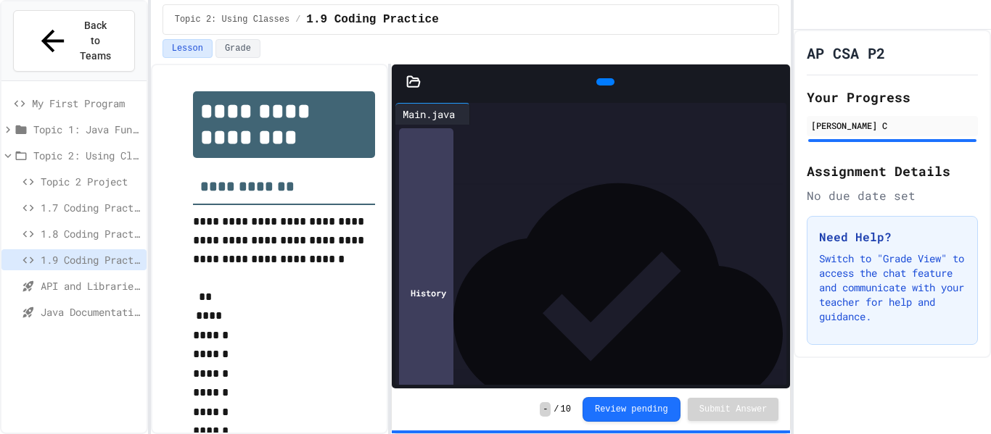
click at [55, 148] on span "Topic 2: Using Classes" at bounding box center [86, 155] width 107 height 15
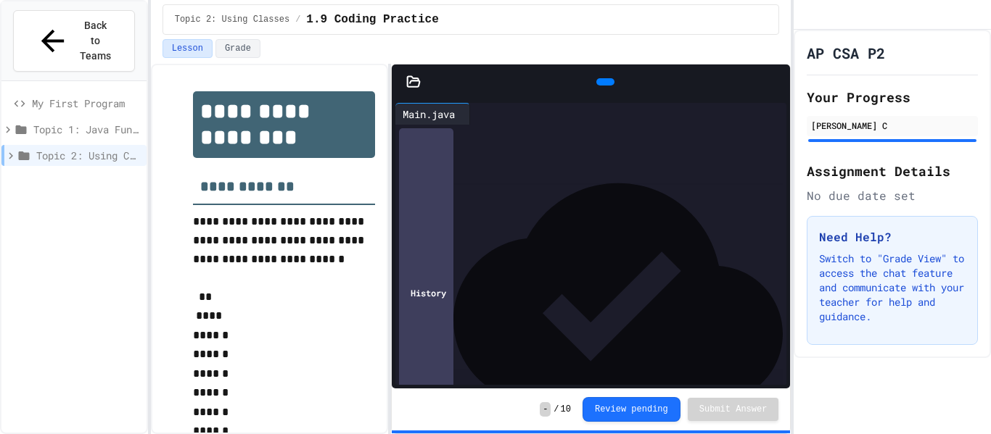
click at [55, 148] on span "Topic 2: Using Classes" at bounding box center [88, 155] width 104 height 15
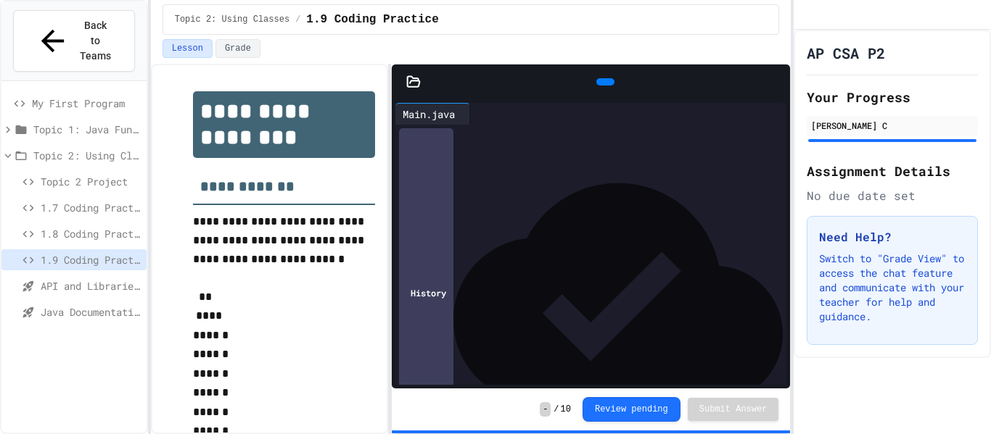
click at [80, 122] on span "Topic 1: Java Fundamentals" at bounding box center [86, 129] width 107 height 15
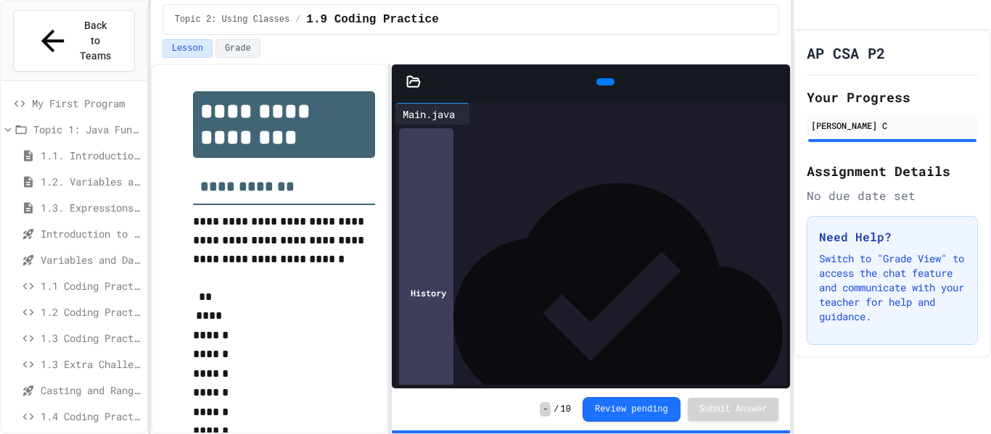
click at [57, 305] on span "1.2 Coding Practice" at bounding box center [91, 312] width 100 height 15
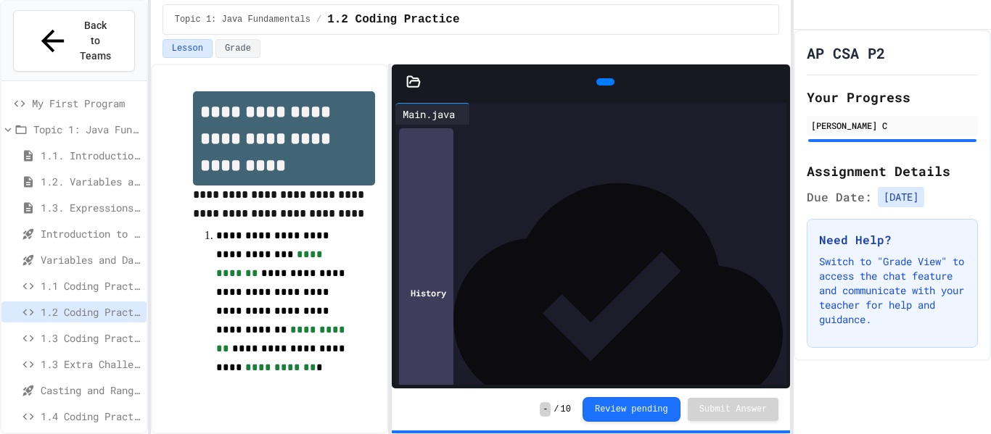
click at [11, 123] on icon at bounding box center [7, 129] width 13 height 13
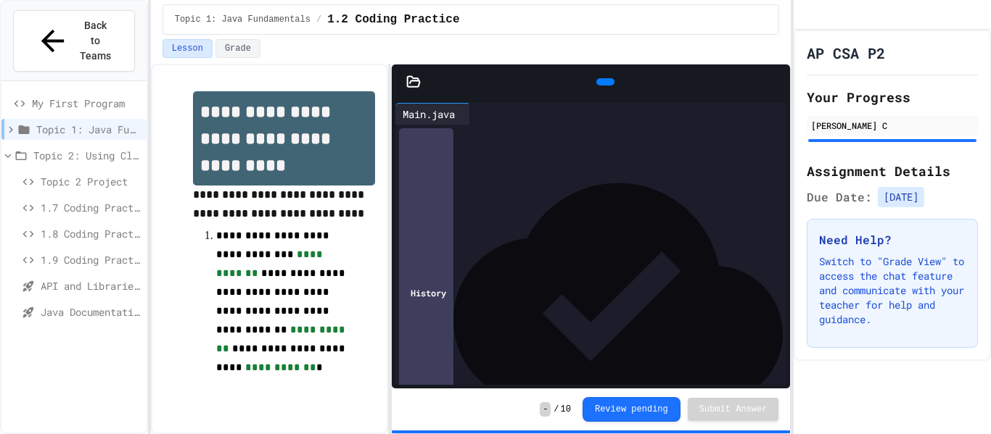
click at [41, 249] on div "1.9 Coding Practice" at bounding box center [73, 259] width 145 height 21
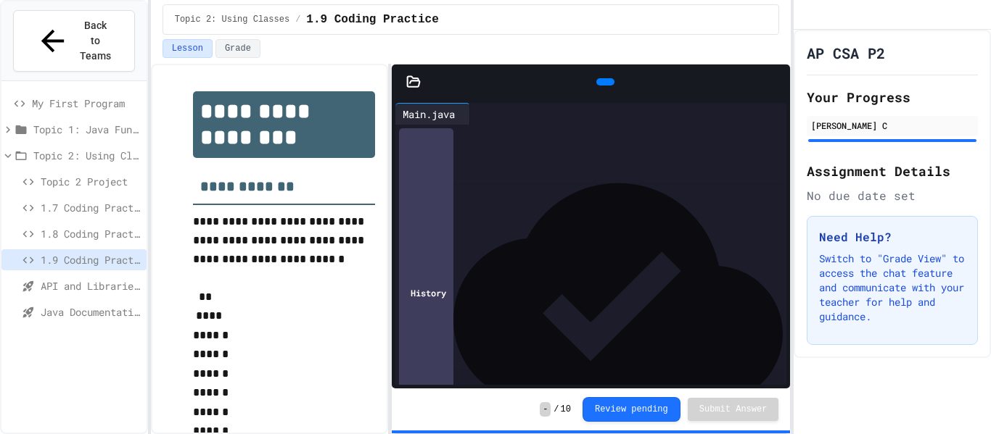
click at [45, 278] on span "API and Libraries - Topic 1.7" at bounding box center [91, 285] width 100 height 15
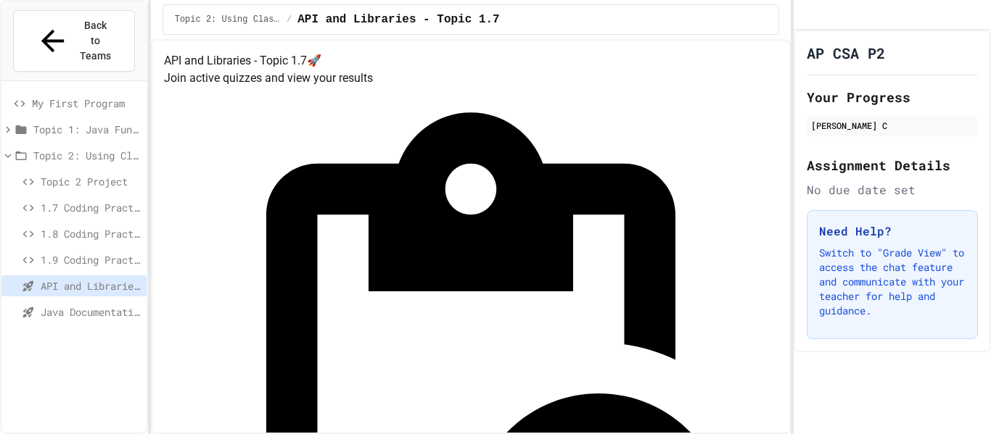
click at [58, 276] on div "API and Libraries - Topic 1.7" at bounding box center [73, 286] width 145 height 21
click at [92, 252] on span "1.9 Coding Practice" at bounding box center [91, 259] width 100 height 15
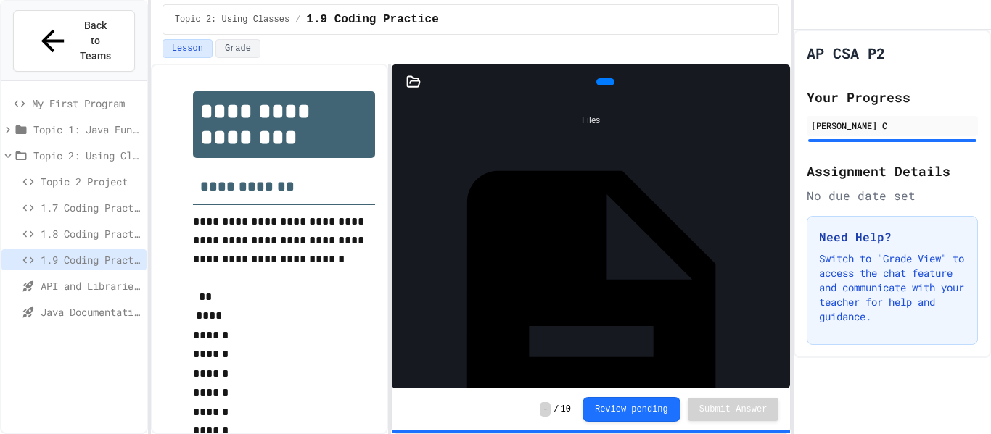
click at [65, 276] on div "API and Libraries - Topic 1.7" at bounding box center [73, 289] width 145 height 26
